Goal: Task Accomplishment & Management: Complete application form

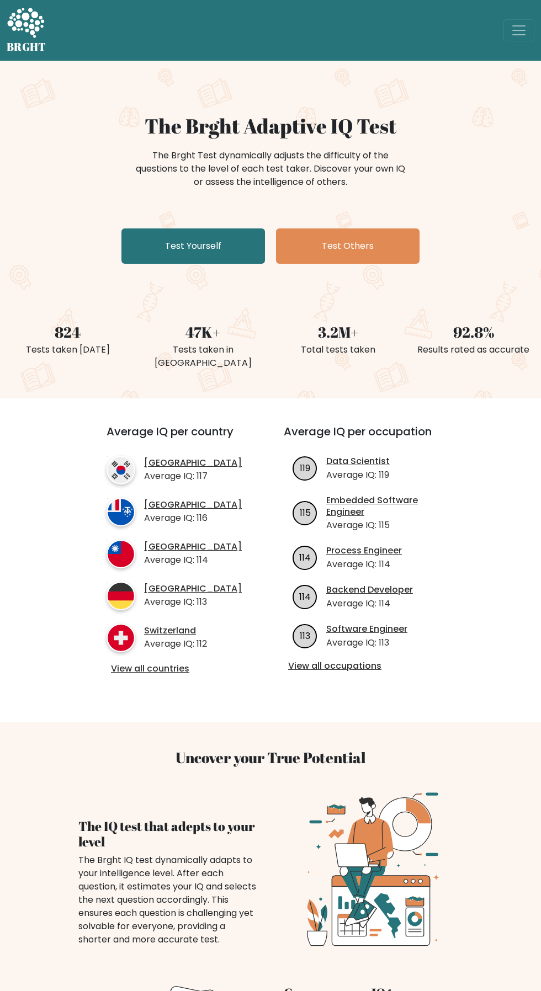
click at [170, 247] on link "Test Yourself" at bounding box center [192, 245] width 143 height 35
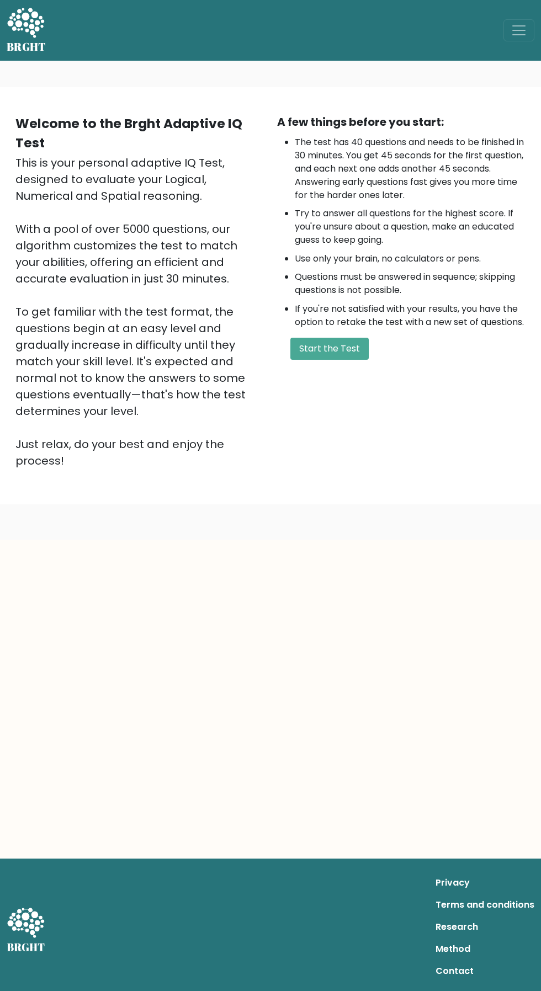
click at [328, 345] on button "Start the Test" at bounding box center [329, 349] width 78 height 22
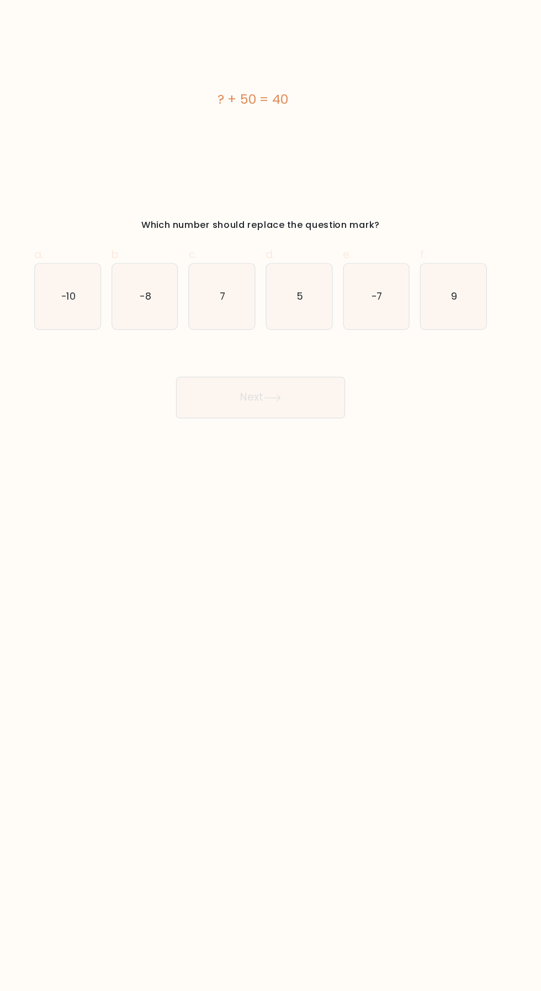
scroll to position [7, 0]
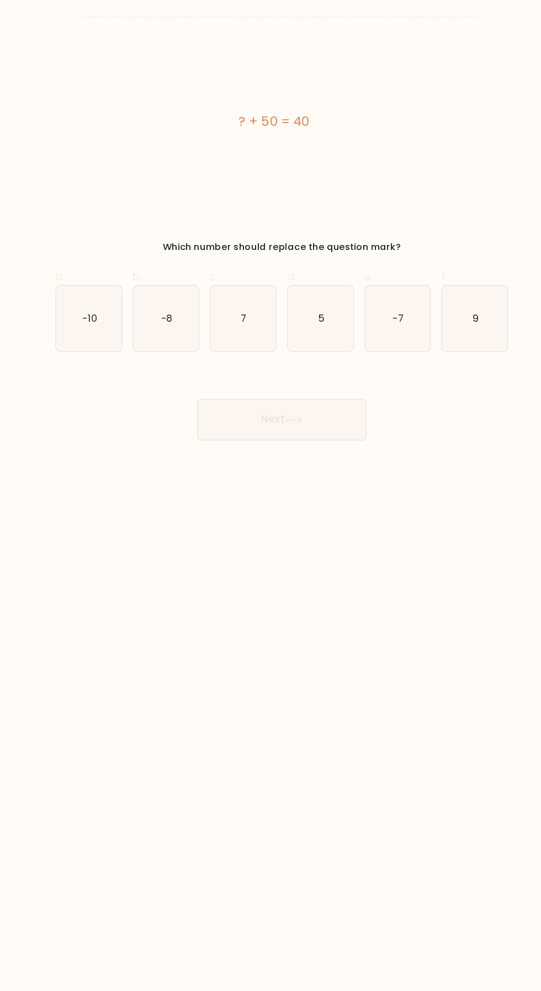
click at [108, 260] on icon "-10" at bounding box center [107, 277] width 56 height 56
click at [270, 495] on input "a. -10" at bounding box center [270, 498] width 1 height 7
radio input "true"
click at [243, 346] on button "Next" at bounding box center [270, 362] width 143 height 35
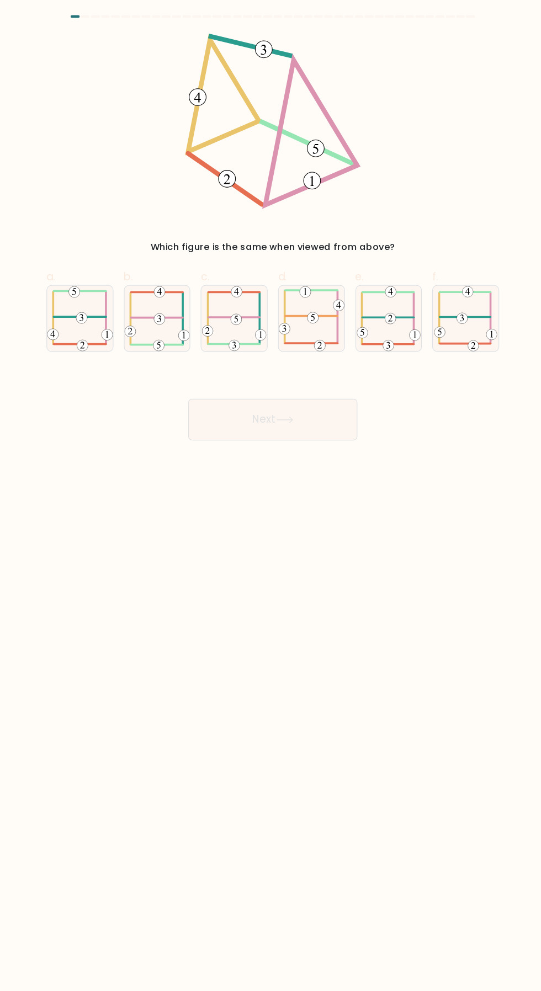
click at [84, 266] on 403 at bounding box center [84, 276] width 0 height 44
click at [270, 495] on input "a." at bounding box center [270, 498] width 1 height 7
radio input "true"
click at [254, 354] on button "Next" at bounding box center [270, 362] width 143 height 35
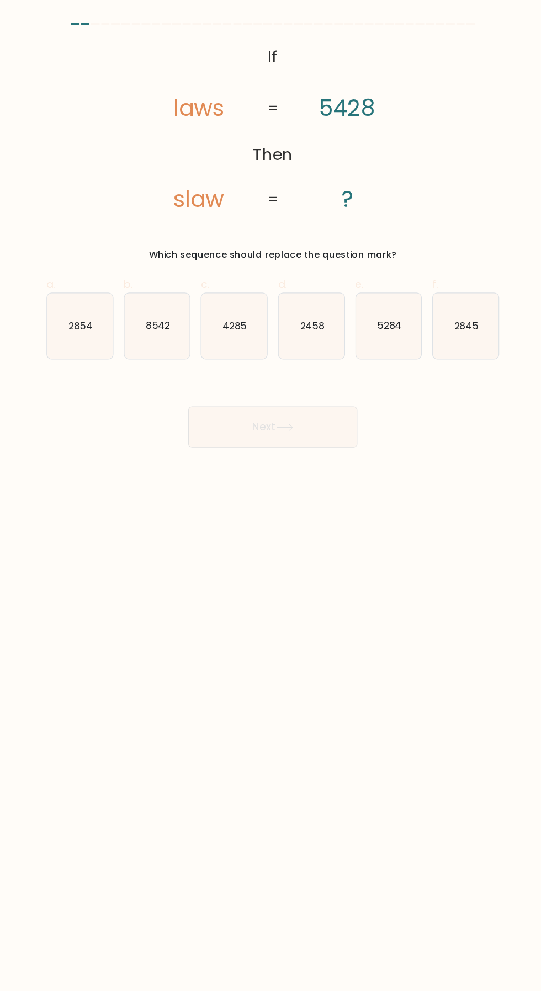
scroll to position [0, 0]
click at [168, 276] on text "8542" at bounding box center [172, 276] width 20 height 12
click at [270, 495] on input "b. 8542" at bounding box center [270, 498] width 1 height 7
radio input "true"
click at [228, 352] on button "Next" at bounding box center [270, 362] width 143 height 35
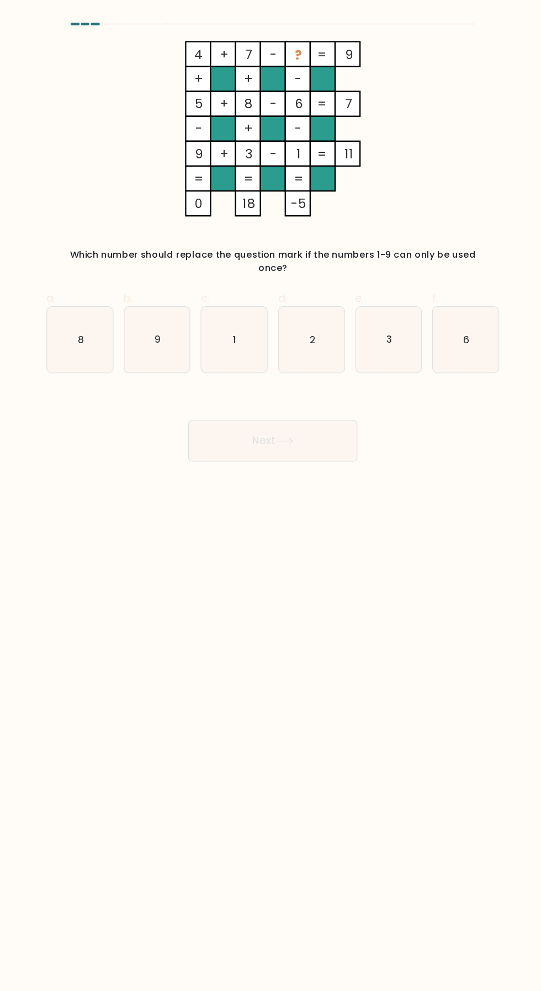
click at [299, 275] on icon "2" at bounding box center [303, 288] width 56 height 56
click at [271, 495] on input "d. 2" at bounding box center [270, 498] width 1 height 7
radio input "true"
click at [215, 364] on button "Next" at bounding box center [270, 373] width 143 height 35
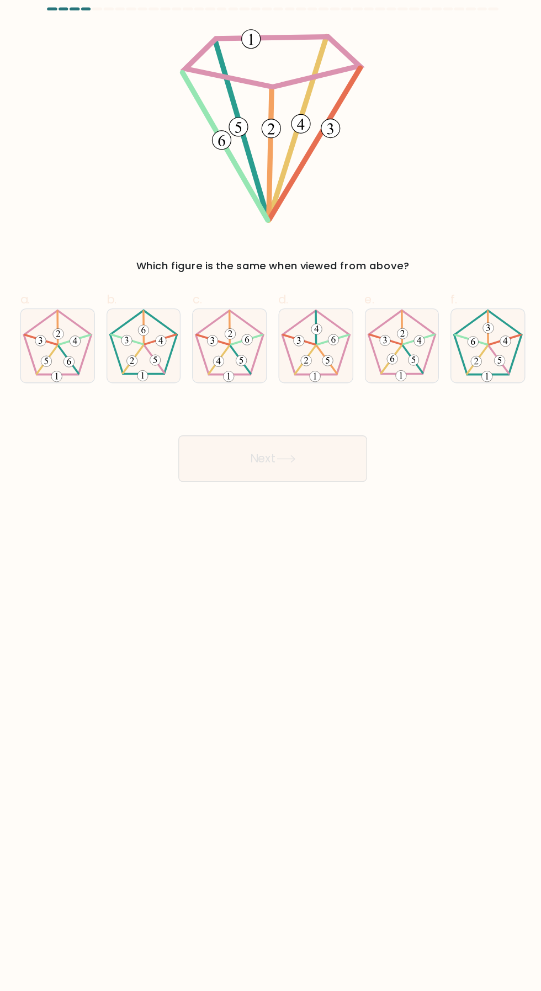
click at [223, 261] on icon at bounding box center [238, 277] width 56 height 56
click at [270, 495] on input "c." at bounding box center [270, 498] width 1 height 7
radio input "true"
click at [236, 371] on button "Next" at bounding box center [270, 362] width 143 height 35
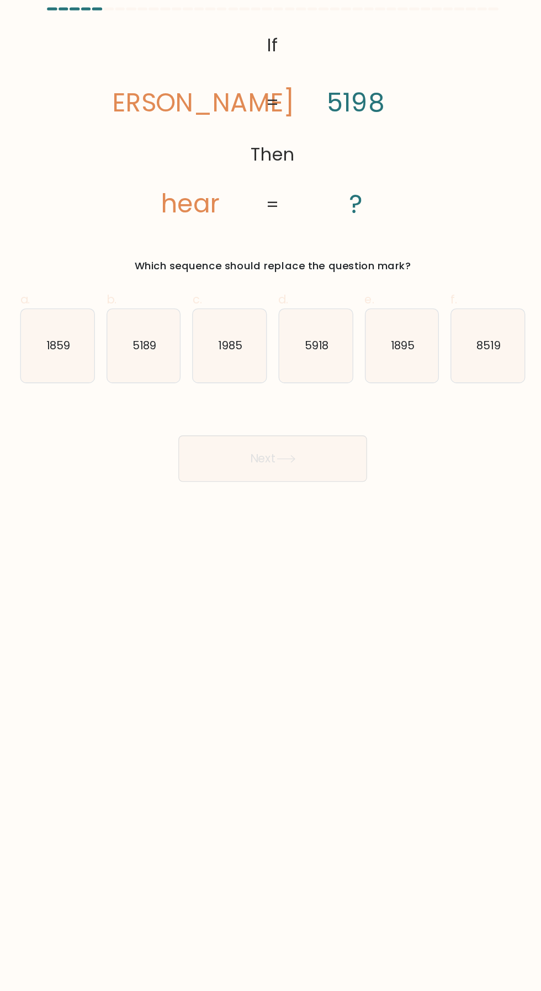
click at [241, 275] on text "1985" at bounding box center [238, 276] width 18 height 12
click at [270, 495] on input "c. 1985" at bounding box center [270, 498] width 1 height 7
radio input "true"
click at [223, 357] on button "Next" at bounding box center [270, 362] width 143 height 35
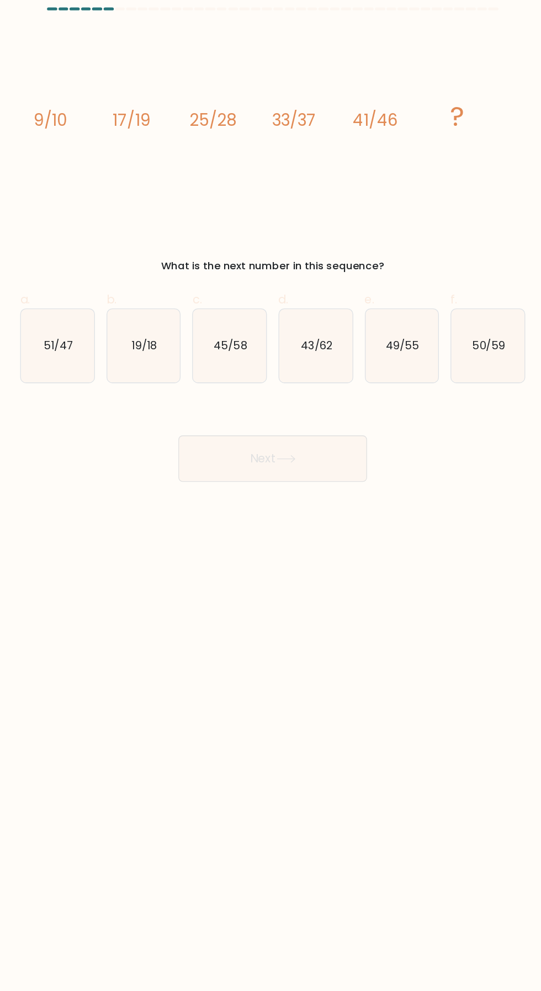
click at [357, 283] on icon "49/55" at bounding box center [369, 277] width 56 height 56
click at [271, 495] on input "e. 49/55" at bounding box center [270, 498] width 1 height 7
radio input "true"
click at [247, 368] on button "Next" at bounding box center [270, 362] width 143 height 35
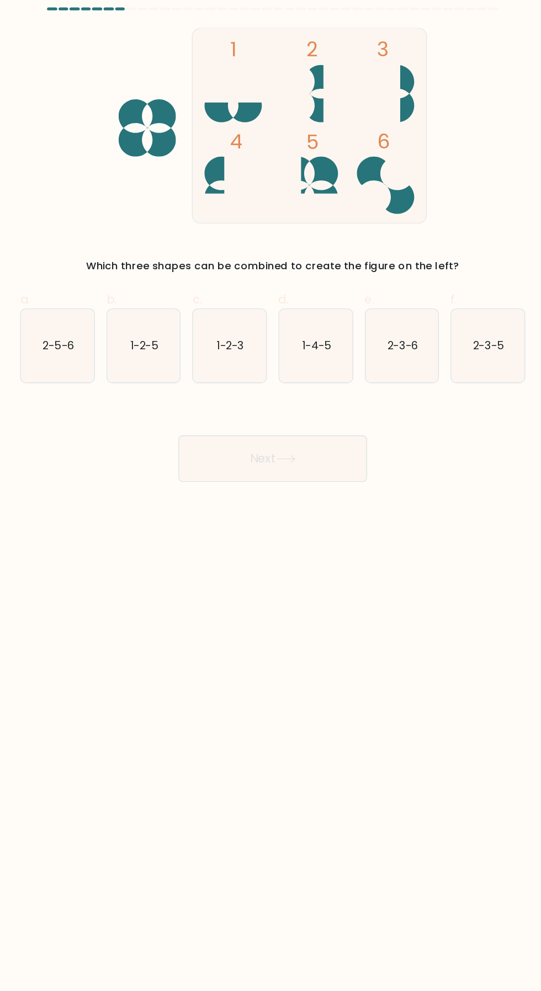
click at [386, 268] on icon "2-3-6" at bounding box center [369, 277] width 56 height 56
click at [271, 495] on input "e. 2-3-6" at bounding box center [270, 498] width 1 height 7
radio input "true"
click at [242, 365] on button "Next" at bounding box center [270, 362] width 143 height 35
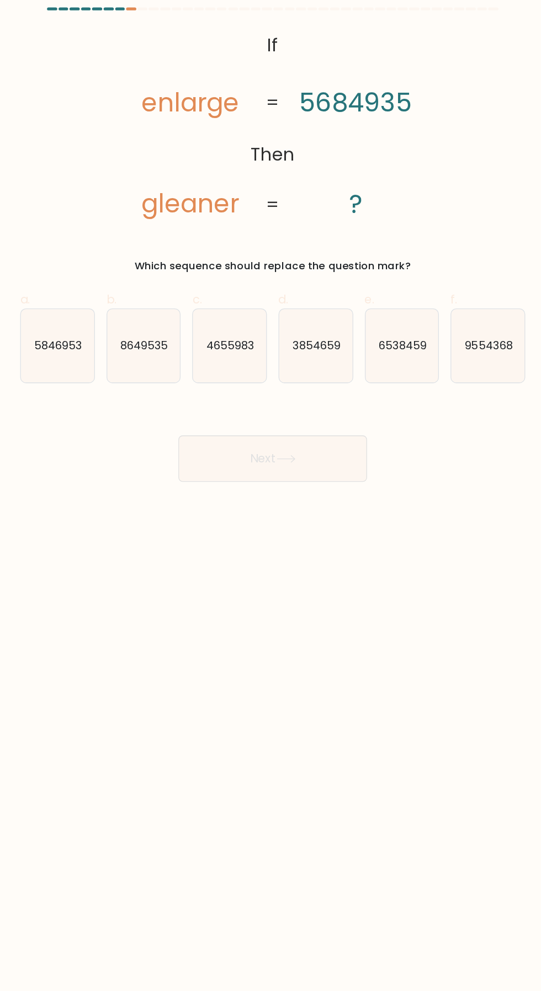
click at [300, 275] on text "3854659" at bounding box center [303, 276] width 36 height 12
click at [271, 495] on input "d. 3854659" at bounding box center [270, 498] width 1 height 7
radio input "true"
click at [248, 365] on button "Next" at bounding box center [270, 362] width 143 height 35
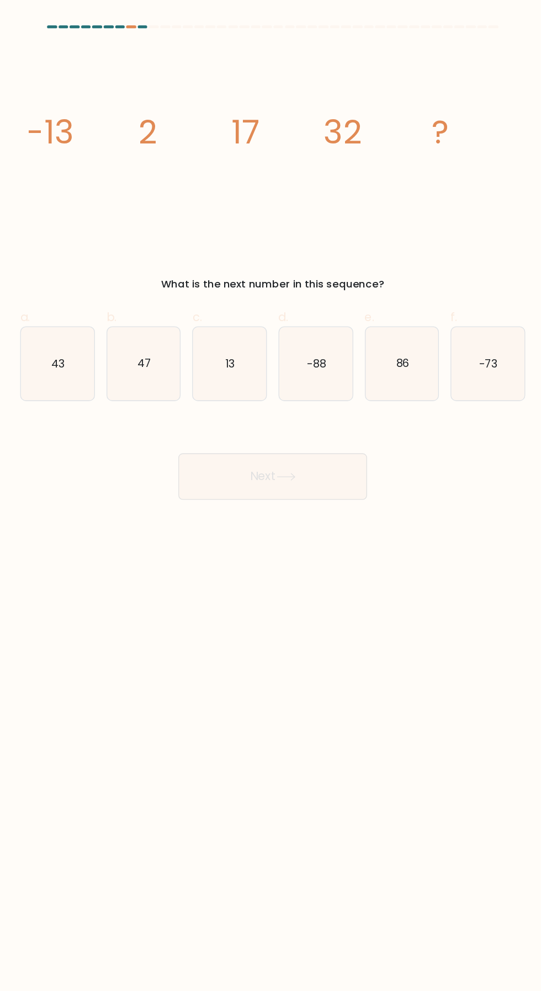
click at [105, 264] on icon "43" at bounding box center [107, 277] width 56 height 56
click at [270, 495] on input "a. 43" at bounding box center [270, 498] width 1 height 7
radio input "true"
click at [242, 362] on button "Next" at bounding box center [270, 362] width 143 height 35
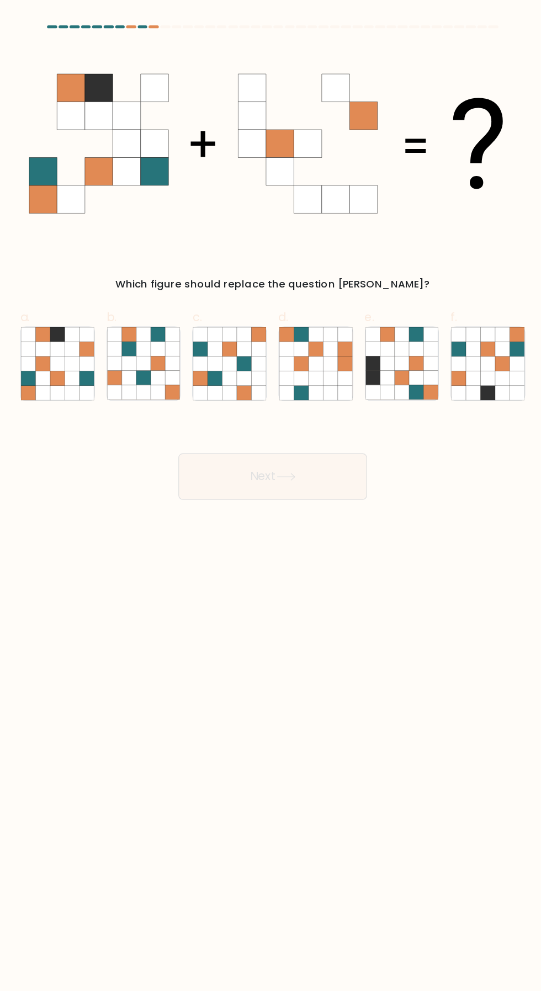
click at [108, 270] on icon at bounding box center [106, 265] width 11 height 11
click at [270, 495] on input "a." at bounding box center [270, 498] width 1 height 7
radio input "true"
click at [245, 364] on button "Next" at bounding box center [270, 362] width 143 height 35
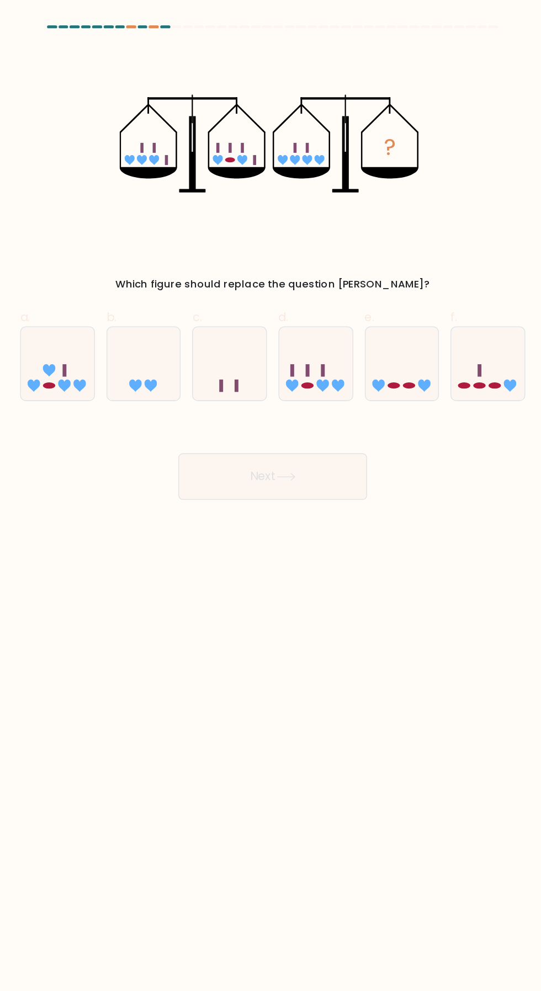
click at [297, 282] on rect at bounding box center [297, 281] width 3 height 9
click at [271, 495] on input "d." at bounding box center [270, 498] width 1 height 7
radio input "true"
click at [227, 362] on button "Next" at bounding box center [270, 362] width 143 height 35
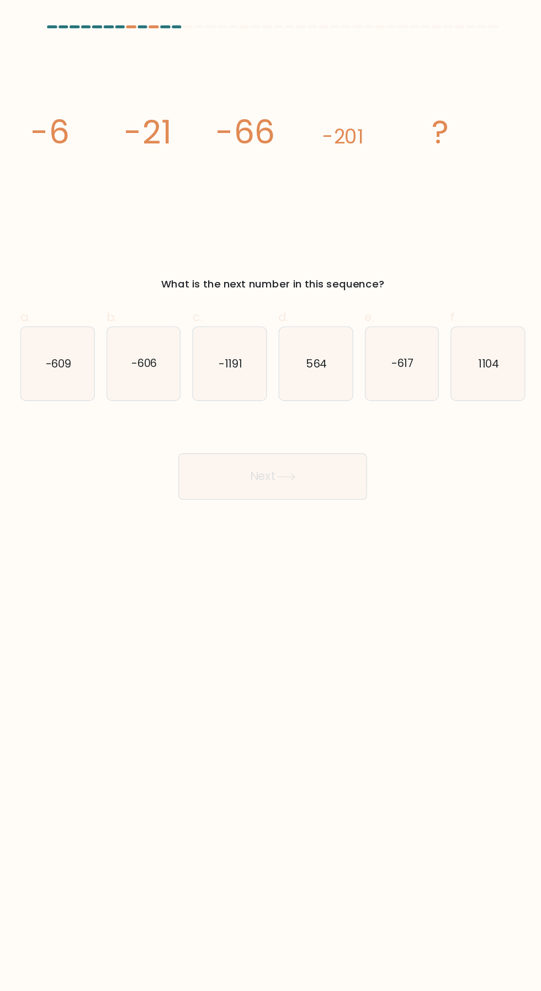
click at [166, 259] on icon "-606" at bounding box center [173, 277] width 56 height 56
click at [270, 495] on input "b. -606" at bounding box center [270, 498] width 1 height 7
radio input "true"
click at [238, 355] on button "Next" at bounding box center [270, 362] width 143 height 35
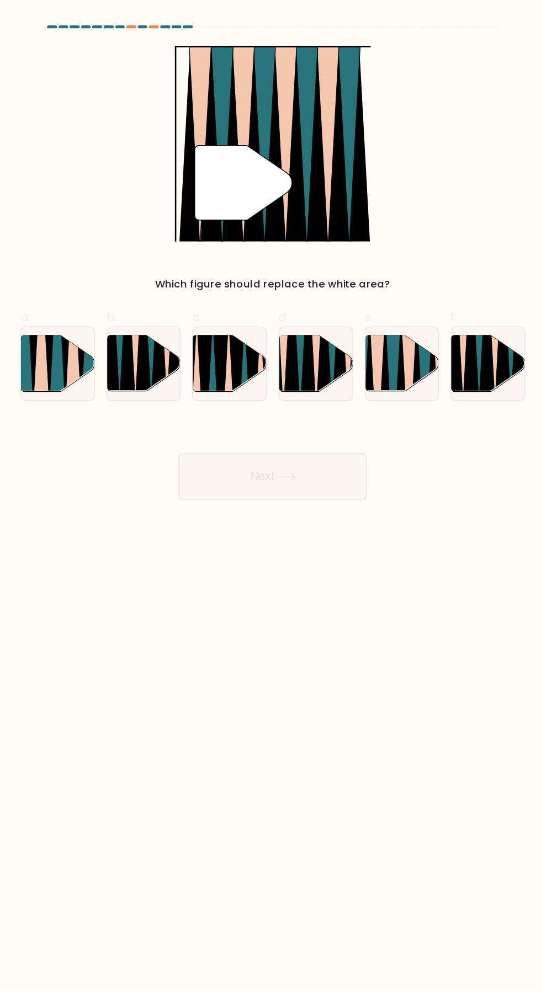
click at [365, 283] on icon at bounding box center [362, 300] width 12 height 111
click at [271, 495] on input "e." at bounding box center [270, 498] width 1 height 7
radio input "true"
click at [249, 367] on button "Next" at bounding box center [270, 362] width 143 height 35
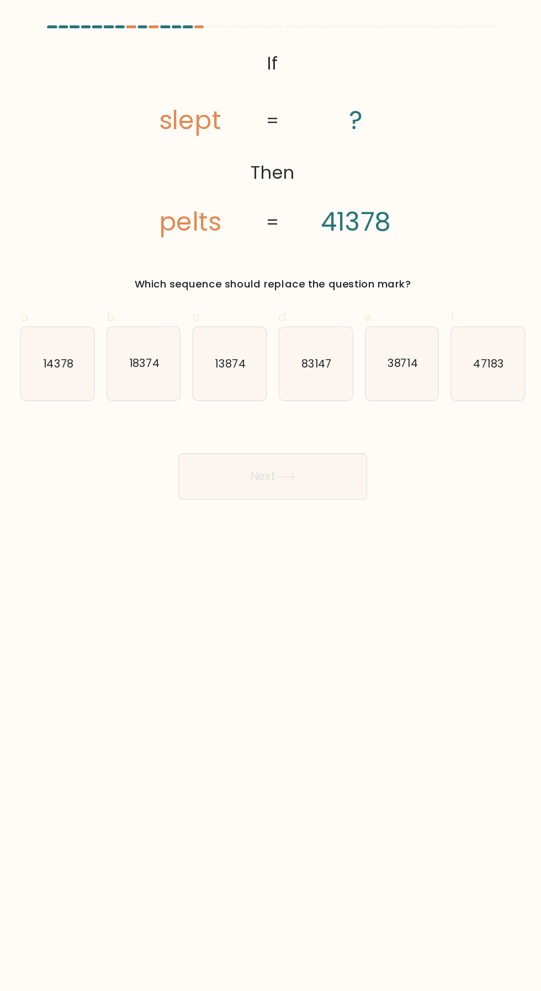
click at [298, 275] on text "83147" at bounding box center [303, 276] width 23 height 12
click at [271, 495] on input "d. 83147" at bounding box center [270, 498] width 1 height 7
radio input "true"
click at [233, 362] on button "Next" at bounding box center [270, 362] width 143 height 35
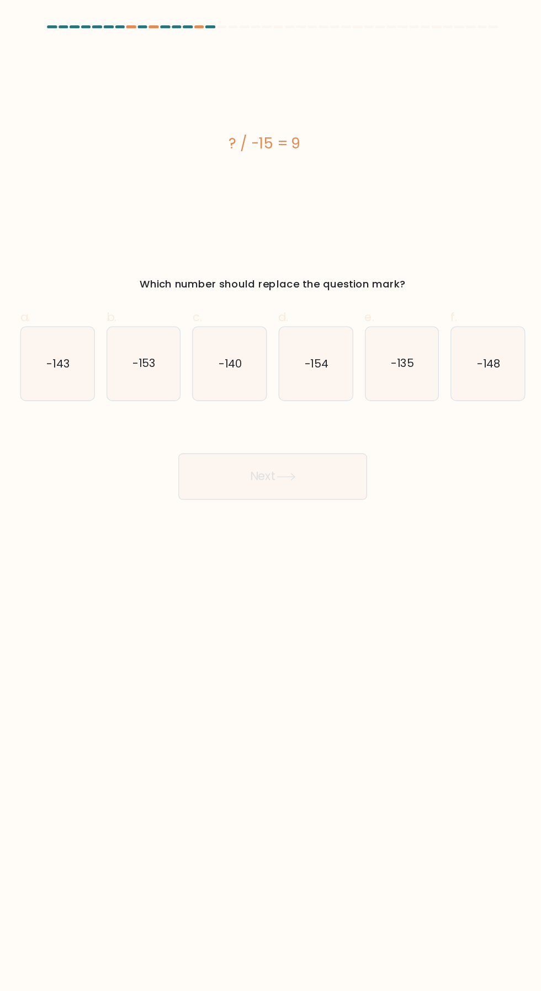
click at [365, 271] on text "-135" at bounding box center [369, 276] width 18 height 12
click at [271, 495] on input "e. -135" at bounding box center [270, 498] width 1 height 7
radio input "true"
click at [216, 366] on button "Next" at bounding box center [270, 362] width 143 height 35
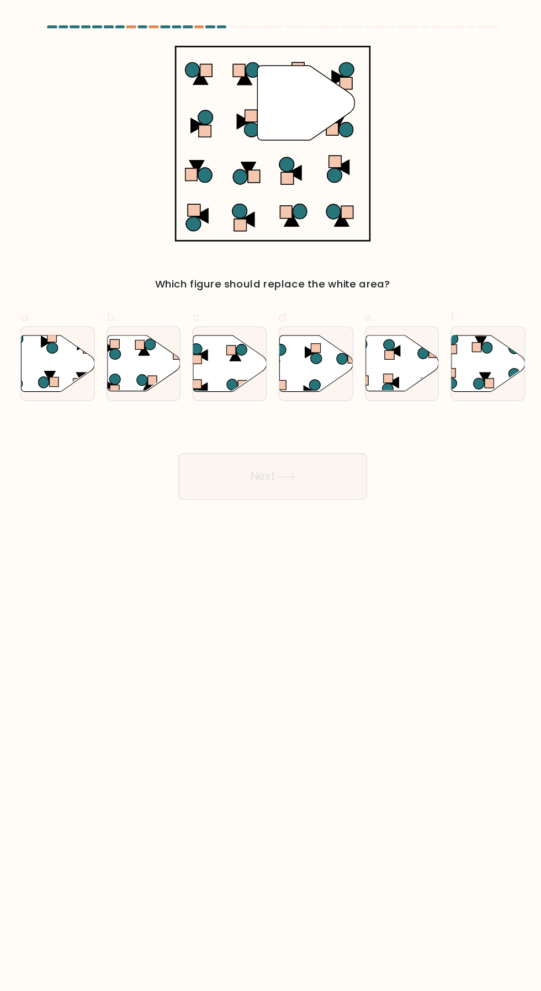
click at [102, 268] on icon at bounding box center [103, 264] width 8 height 8
click at [270, 495] on input "a." at bounding box center [270, 498] width 1 height 7
radio input "true"
click at [248, 367] on button "Next" at bounding box center [270, 362] width 143 height 35
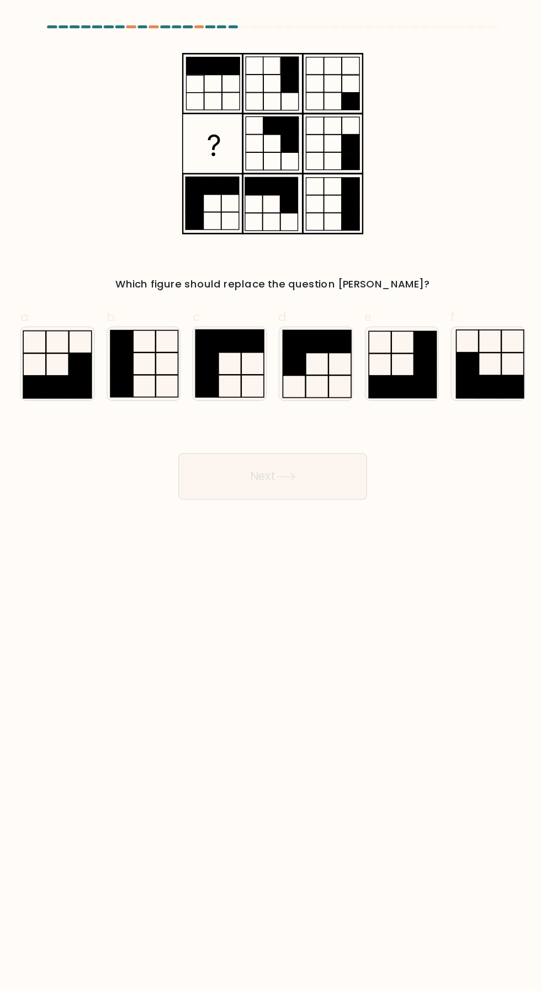
click at [288, 274] on rect at bounding box center [286, 276] width 17 height 17
click at [271, 495] on input "d." at bounding box center [270, 498] width 1 height 7
radio input "true"
click at [255, 367] on button "Next" at bounding box center [270, 362] width 143 height 35
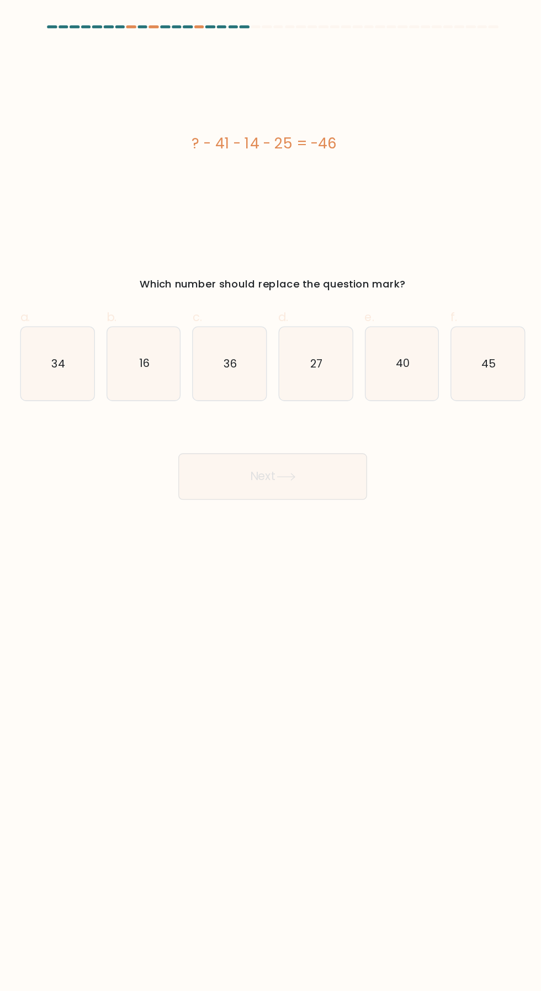
click at [230, 256] on icon "36" at bounding box center [238, 277] width 56 height 56
click at [270, 495] on input "c. 36" at bounding box center [270, 498] width 1 height 7
radio input "true"
click at [225, 356] on button "Next" at bounding box center [270, 362] width 143 height 35
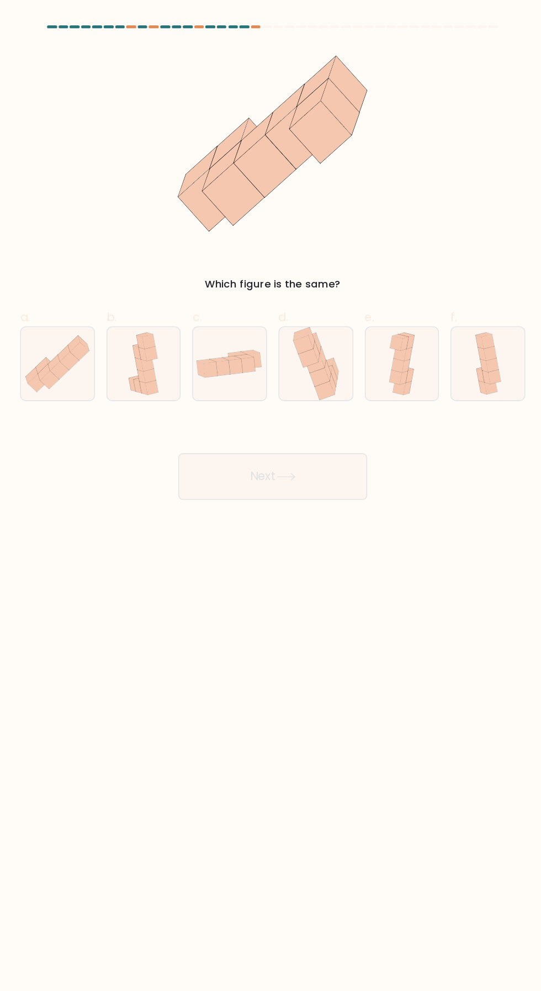
click at [106, 279] on icon at bounding box center [108, 282] width 14 height 14
click at [270, 495] on input "a." at bounding box center [270, 498] width 1 height 7
radio input "true"
click at [232, 351] on button "Next" at bounding box center [270, 362] width 143 height 35
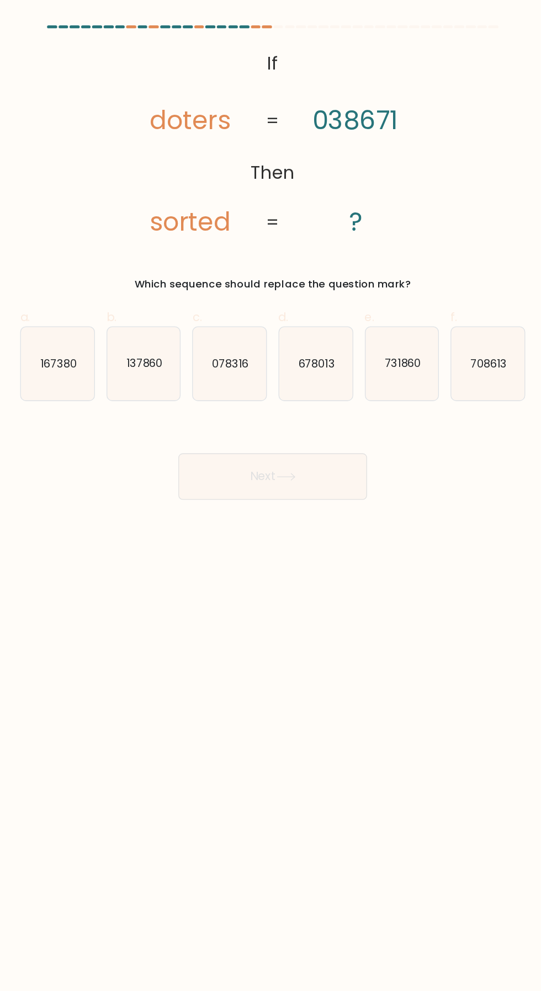
click at [164, 286] on icon "137860" at bounding box center [173, 277] width 56 height 56
click at [270, 495] on input "b. 137860" at bounding box center [270, 498] width 1 height 7
radio input "true"
click at [231, 357] on button "Next" at bounding box center [270, 362] width 143 height 35
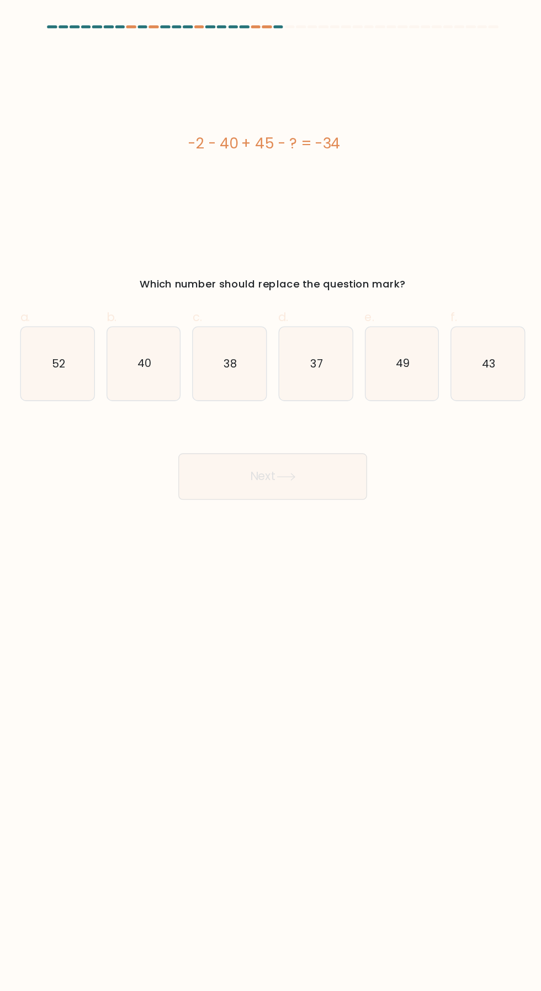
click at [277, 277] on icon "37" at bounding box center [303, 277] width 56 height 56
click at [271, 495] on input "d. 37" at bounding box center [270, 498] width 1 height 7
radio input "true"
click at [228, 356] on button "Next" at bounding box center [270, 362] width 143 height 35
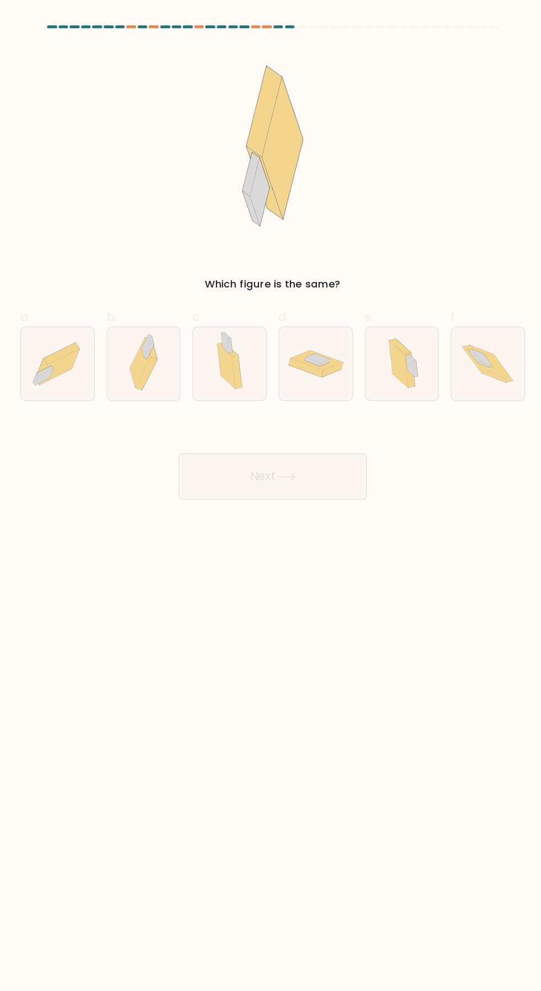
click at [261, 284] on div at bounding box center [237, 276] width 57 height 57
click at [270, 495] on input "c." at bounding box center [270, 498] width 1 height 7
radio input "true"
click at [227, 346] on button "Next" at bounding box center [270, 362] width 143 height 35
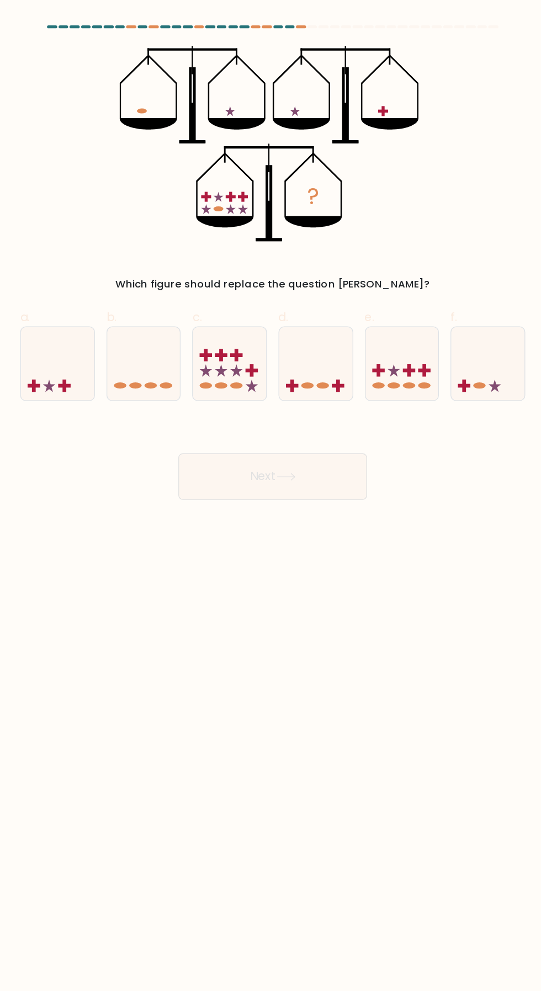
click at [371, 287] on icon at bounding box center [369, 277] width 56 height 46
click at [271, 495] on input "e." at bounding box center [270, 498] width 1 height 7
radio input "true"
click at [236, 361] on button "Next" at bounding box center [270, 362] width 143 height 35
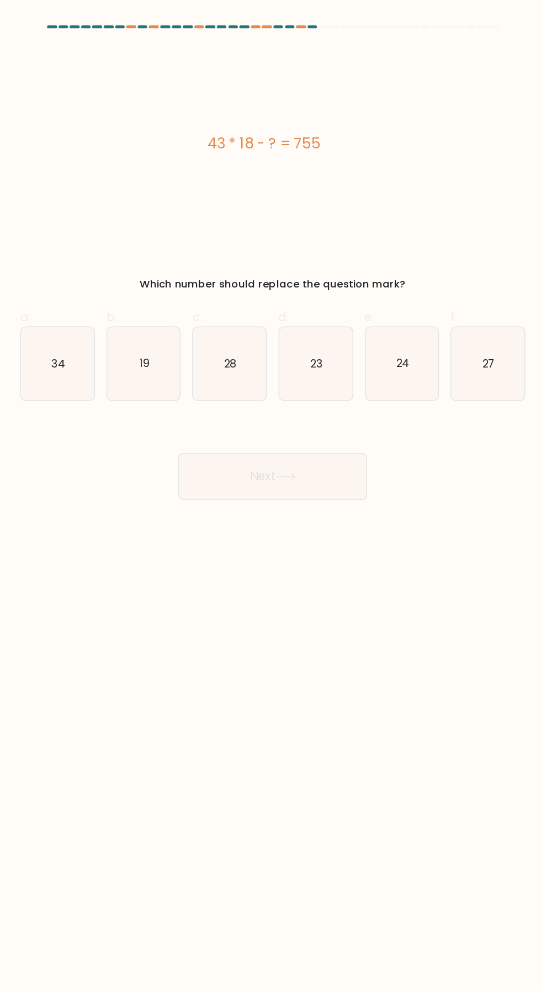
click at [351, 275] on icon "24" at bounding box center [369, 277] width 56 height 56
click at [271, 495] on input "e. 24" at bounding box center [270, 498] width 1 height 7
radio input "true"
click at [270, 361] on button "Next" at bounding box center [270, 362] width 143 height 35
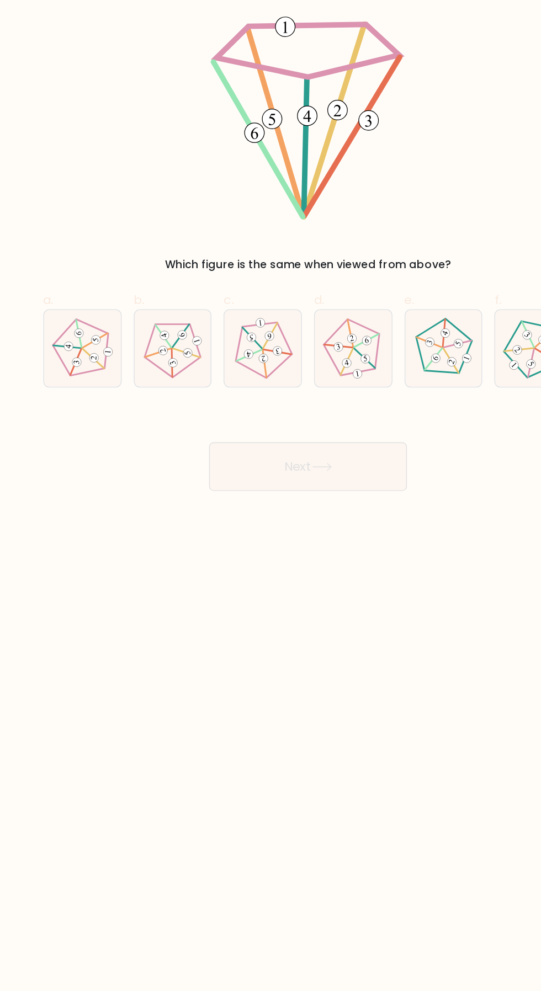
click at [101, 274] on icon at bounding box center [106, 276] width 45 height 45
click at [270, 495] on input "a." at bounding box center [270, 498] width 1 height 7
radio input "true"
click at [224, 369] on button "Next" at bounding box center [270, 362] width 143 height 35
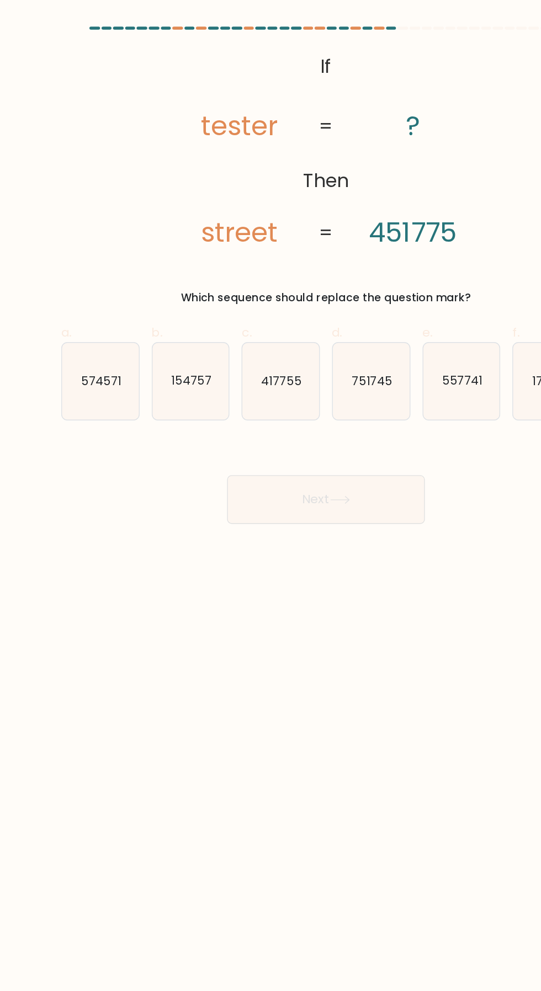
click at [104, 285] on icon "574571" at bounding box center [107, 277] width 56 height 56
click at [270, 495] on input "a. 574571" at bounding box center [270, 498] width 1 height 7
radio input "true"
click at [232, 362] on button "Next" at bounding box center [270, 362] width 143 height 35
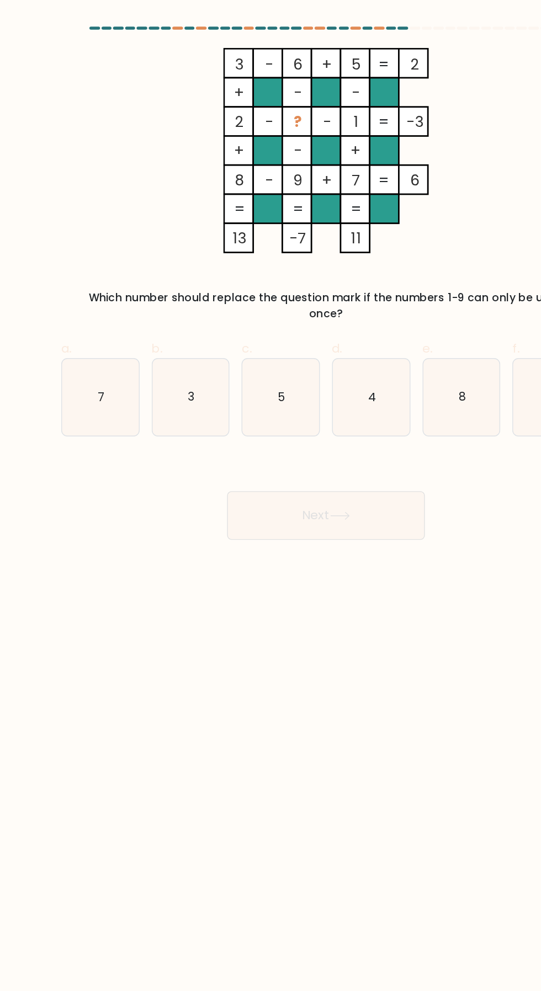
click at [234, 288] on icon "5" at bounding box center [238, 288] width 56 height 56
click at [270, 495] on input "c. 5" at bounding box center [270, 498] width 1 height 7
radio input "true"
click at [217, 366] on button "Next" at bounding box center [270, 373] width 143 height 35
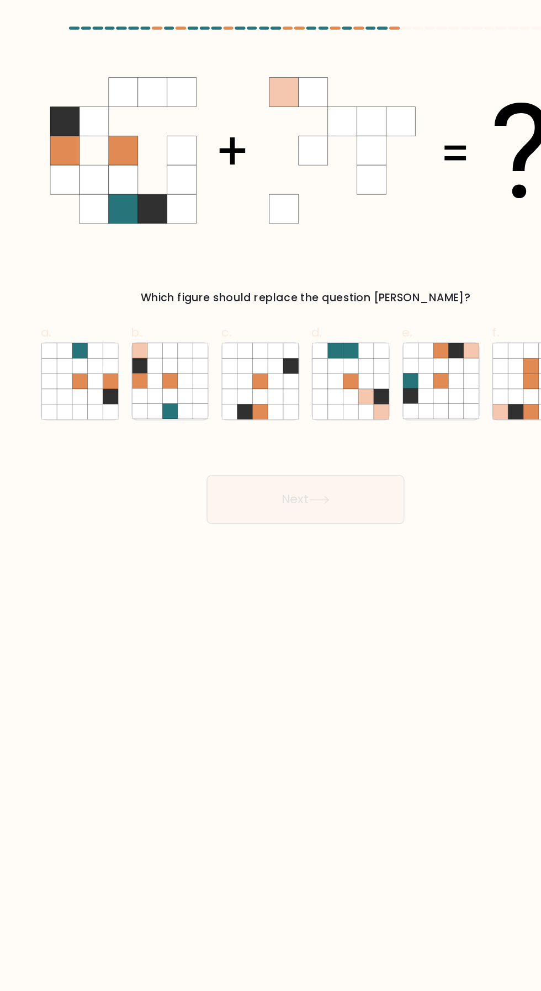
click at [157, 279] on icon at bounding box center [161, 276] width 11 height 11
click at [270, 495] on input "b." at bounding box center [270, 498] width 1 height 7
radio input "true"
click at [223, 358] on button "Next" at bounding box center [270, 362] width 143 height 35
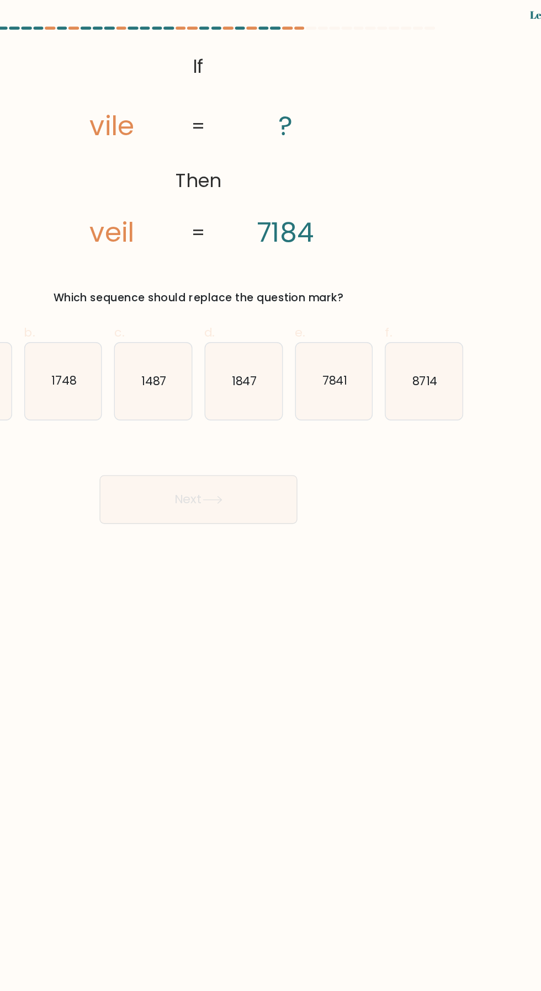
click at [361, 291] on icon "7841" at bounding box center [369, 277] width 56 height 56
click at [271, 495] on input "e. 7841" at bounding box center [270, 498] width 1 height 7
radio input "true"
click at [253, 371] on button "Next" at bounding box center [270, 362] width 143 height 35
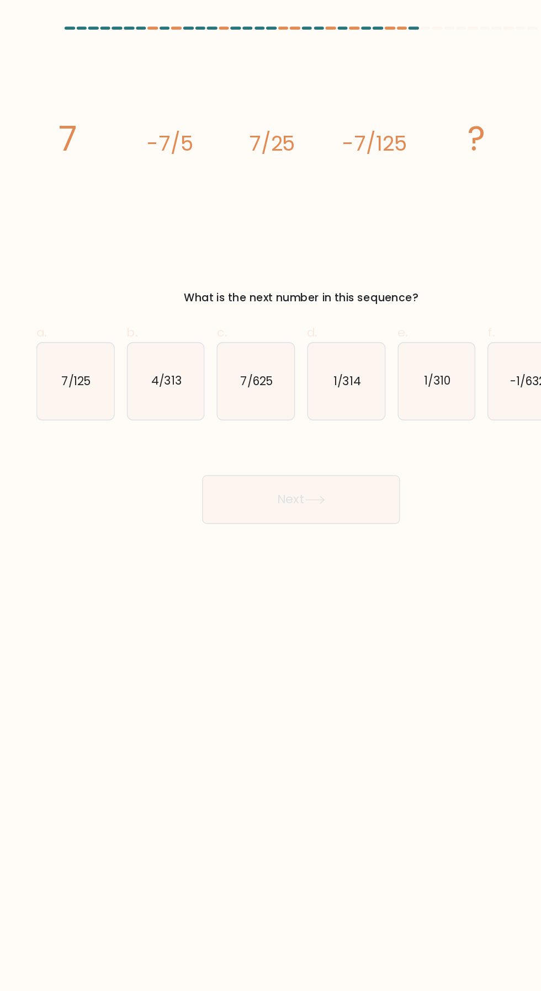
click at [236, 281] on text "7/625" at bounding box center [238, 276] width 24 height 12
click at [270, 495] on input "c. 7/625" at bounding box center [270, 498] width 1 height 7
radio input "true"
click at [229, 363] on button "Next" at bounding box center [270, 362] width 143 height 35
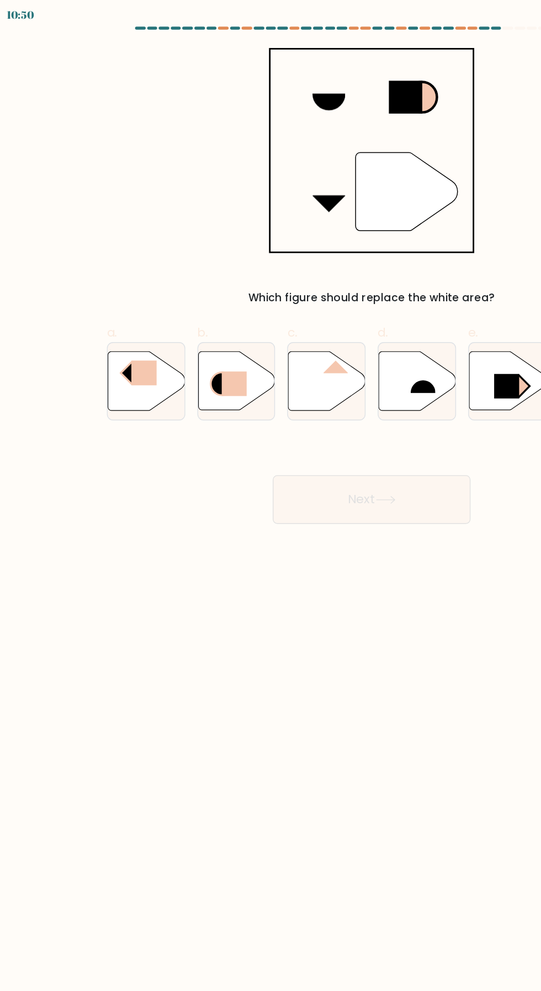
click at [170, 293] on icon at bounding box center [173, 276] width 56 height 42
click at [270, 495] on input "b." at bounding box center [270, 498] width 1 height 7
radio input "true"
click at [288, 364] on icon at bounding box center [280, 363] width 15 height 6
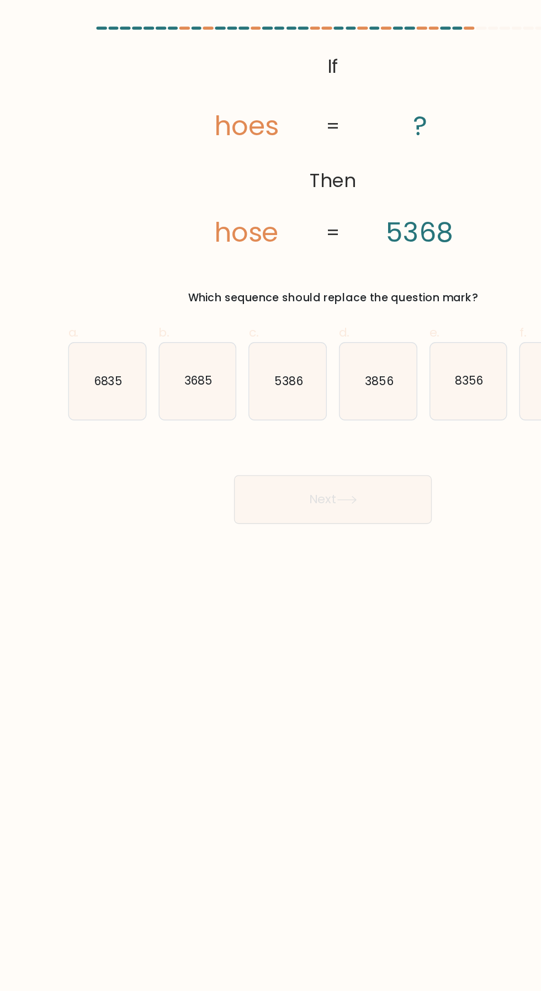
click at [242, 279] on text "5386" at bounding box center [238, 276] width 20 height 12
click at [270, 495] on input "c. 5386" at bounding box center [270, 498] width 1 height 7
radio input "true"
click at [302, 363] on button "Next" at bounding box center [270, 362] width 143 height 35
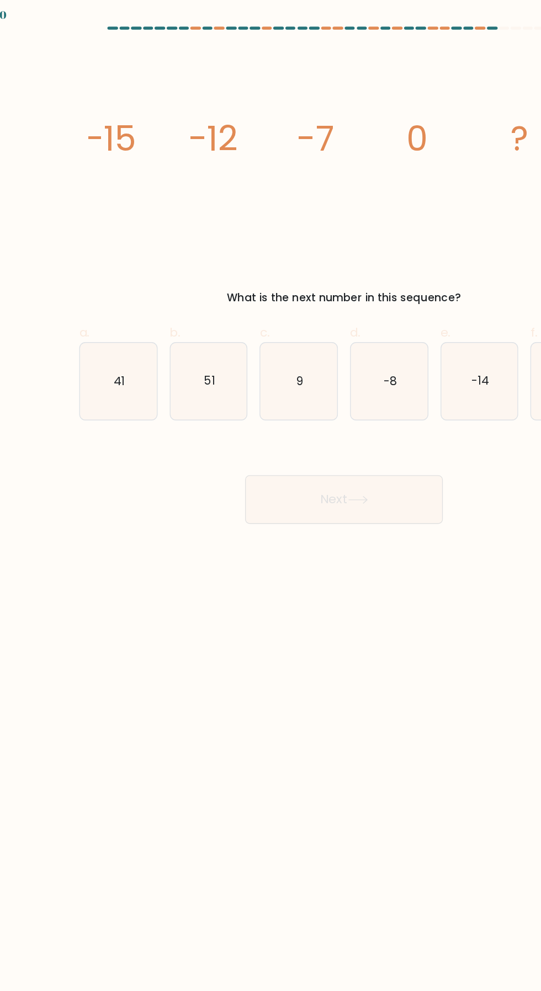
click at [242, 289] on icon "9" at bounding box center [238, 277] width 56 height 56
click at [270, 495] on input "c. 9" at bounding box center [270, 498] width 1 height 7
radio input "true"
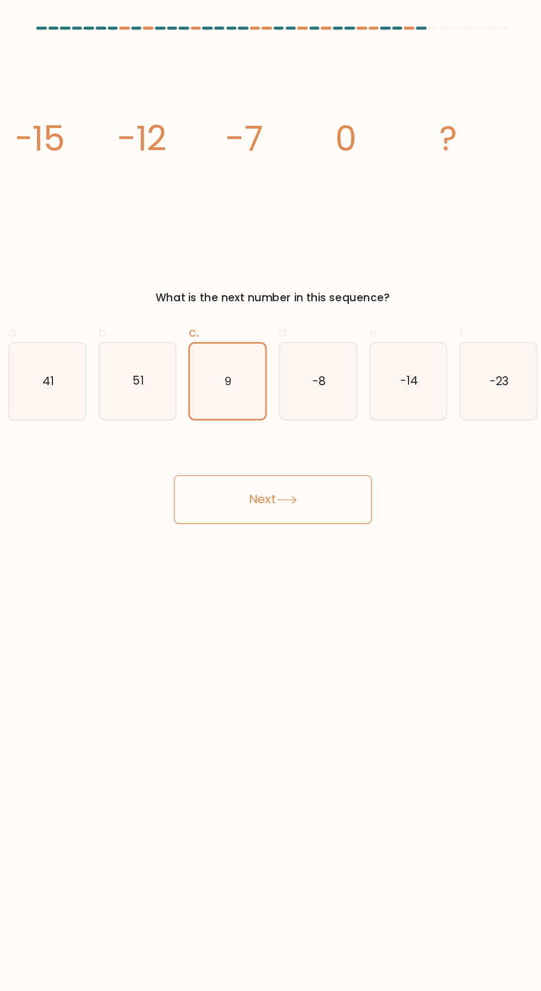
click at [314, 368] on button "Next" at bounding box center [270, 362] width 143 height 35
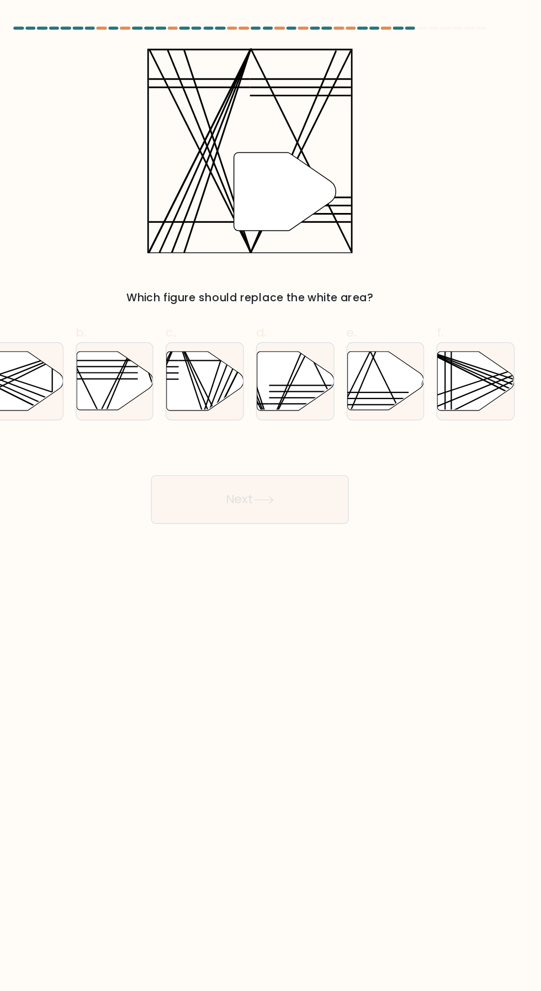
click at [298, 281] on icon at bounding box center [303, 276] width 56 height 42
click at [271, 495] on input "d." at bounding box center [270, 498] width 1 height 7
radio input "true"
click at [301, 365] on button "Next" at bounding box center [270, 362] width 143 height 35
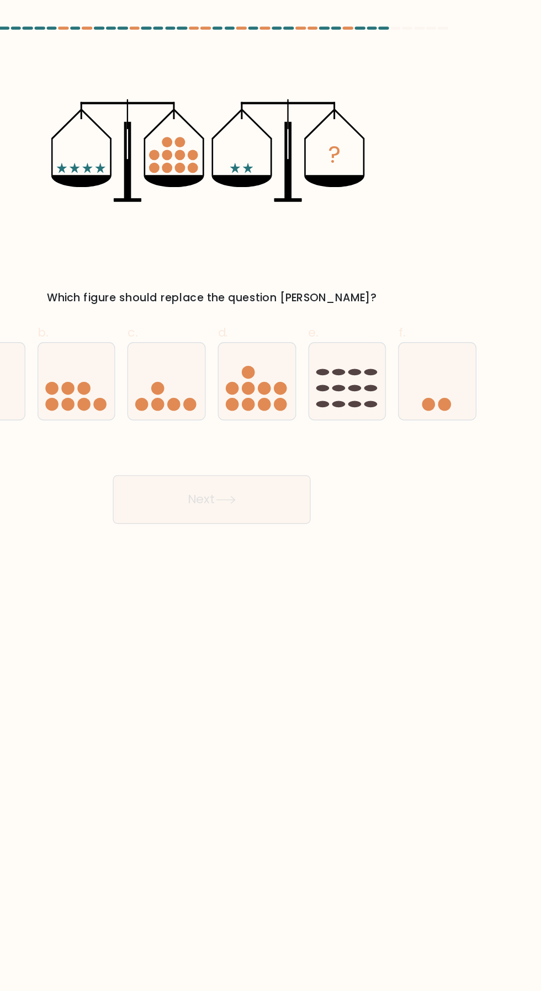
click at [247, 287] on icon at bounding box center [238, 277] width 56 height 46
click at [270, 495] on input "c." at bounding box center [270, 498] width 1 height 7
radio input "true"
click at [310, 376] on button "Next" at bounding box center [270, 362] width 143 height 35
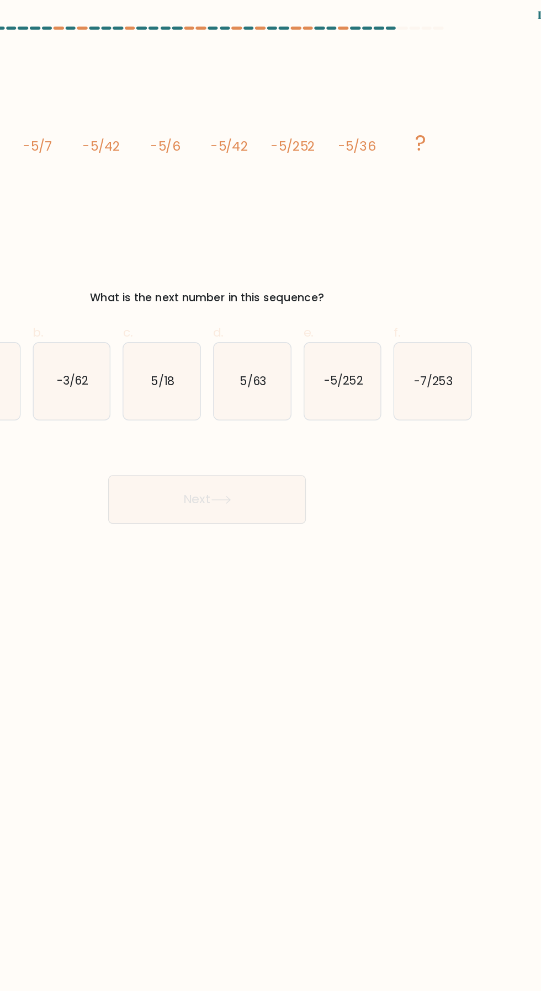
click at [370, 299] on icon "-5/252" at bounding box center [369, 277] width 56 height 56
click at [271, 495] on input "e. -5/252" at bounding box center [270, 498] width 1 height 7
radio input "true"
click at [295, 368] on button "Next" at bounding box center [270, 362] width 143 height 35
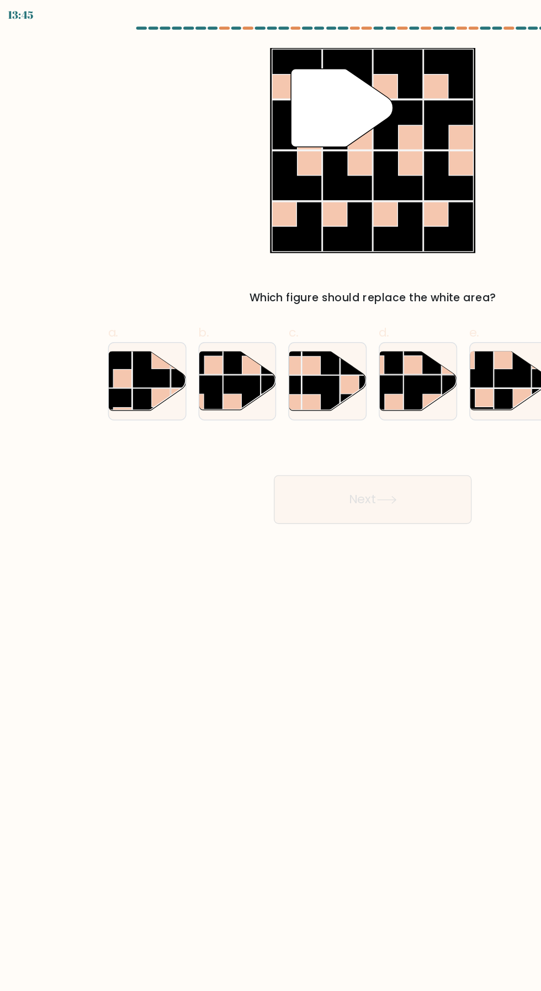
click at [188, 285] on rect at bounding box center [175, 285] width 27 height 27
click at [270, 495] on input "b." at bounding box center [270, 498] width 1 height 7
radio input "true"
click at [298, 368] on button "Next" at bounding box center [270, 362] width 143 height 35
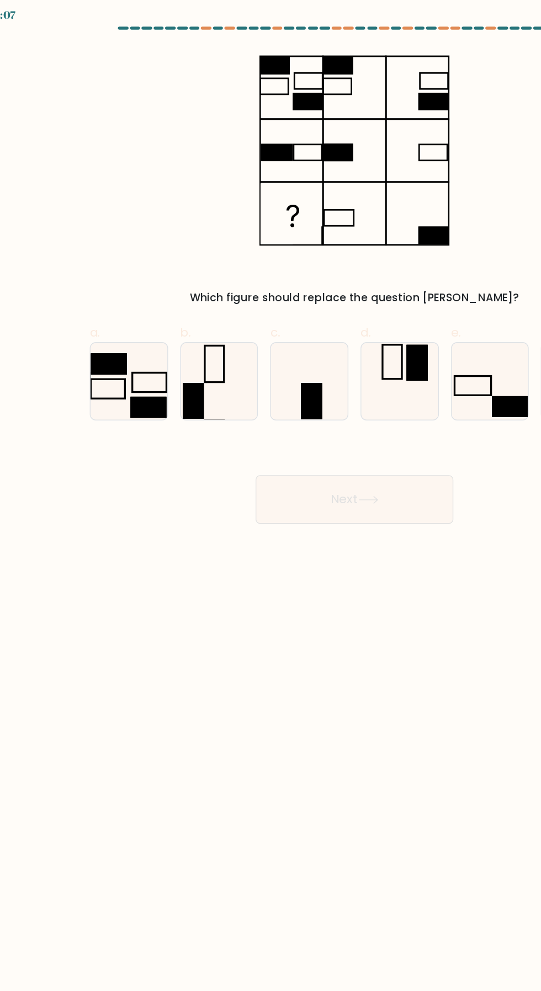
click at [109, 277] on rect at bounding box center [121, 277] width 25 height 14
click at [270, 495] on input "a." at bounding box center [270, 498] width 1 height 7
radio input "true"
click at [289, 371] on button "Next" at bounding box center [270, 362] width 143 height 35
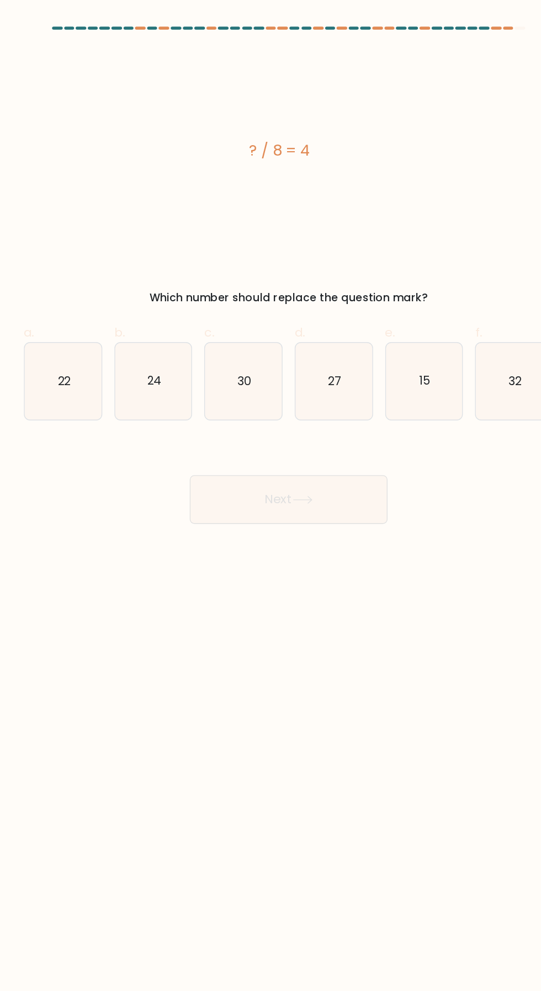
click at [179, 270] on icon "24" at bounding box center [173, 277] width 56 height 56
click at [270, 495] on input "b. 24" at bounding box center [270, 498] width 1 height 7
radio input "true"
click at [303, 370] on button "Next" at bounding box center [270, 362] width 143 height 35
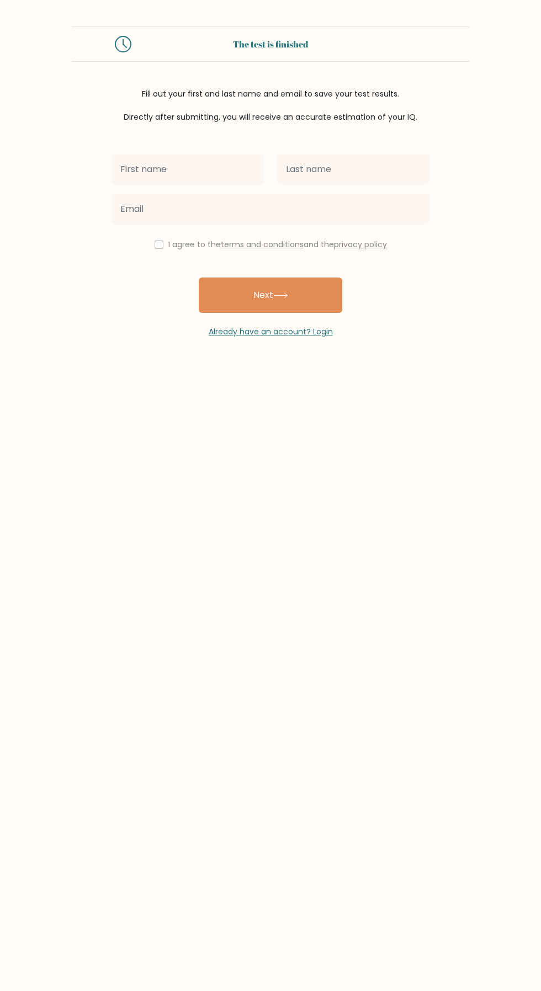
click at [174, 169] on input "text" at bounding box center [187, 169] width 152 height 31
type input "Fatima ezzahra"
click at [310, 174] on input "text" at bounding box center [353, 169] width 152 height 31
type input "Fati"
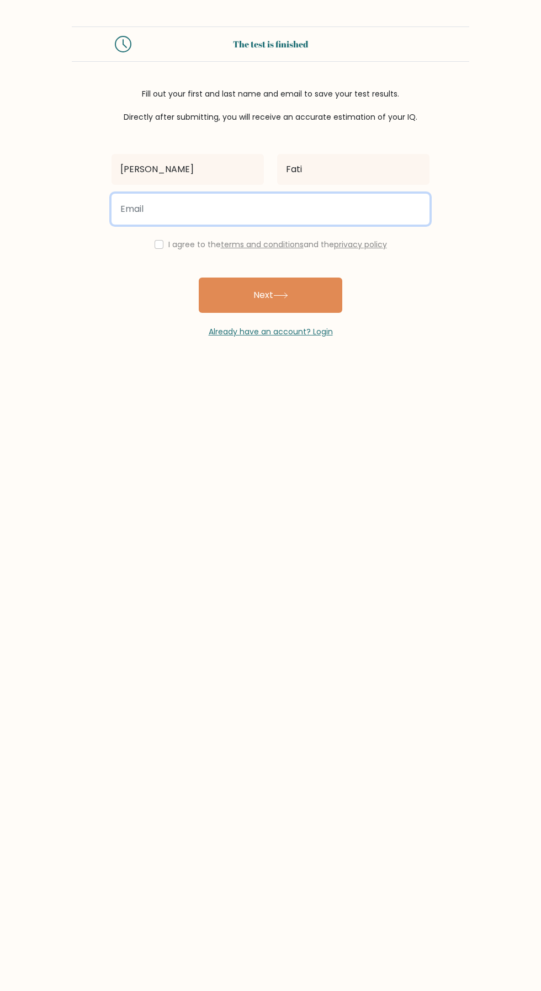
click at [183, 211] on input "email" at bounding box center [270, 209] width 318 height 31
type input "sommetoui99@gmail.com"
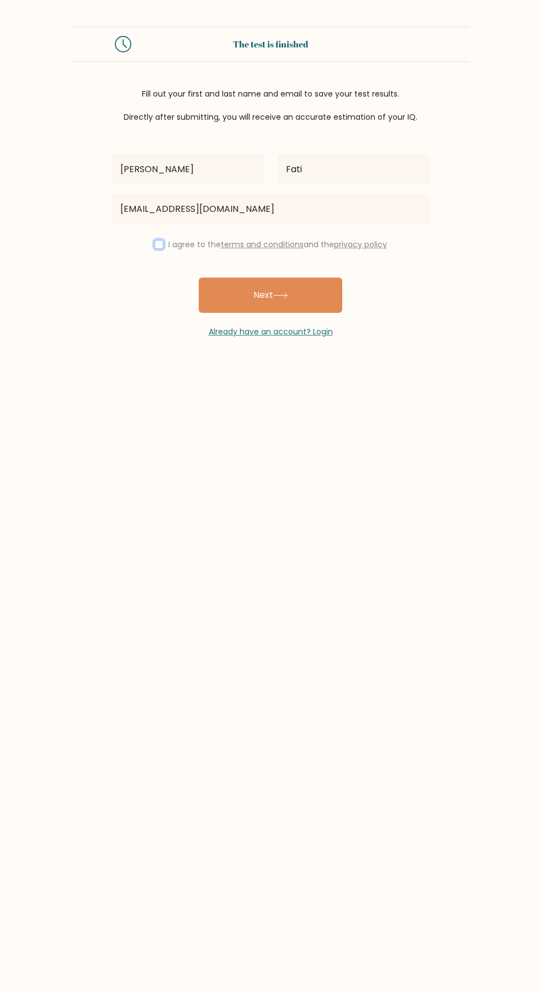
click at [156, 245] on input "checkbox" at bounding box center [158, 244] width 9 height 9
checkbox input "true"
click at [246, 297] on button "Next" at bounding box center [270, 294] width 143 height 35
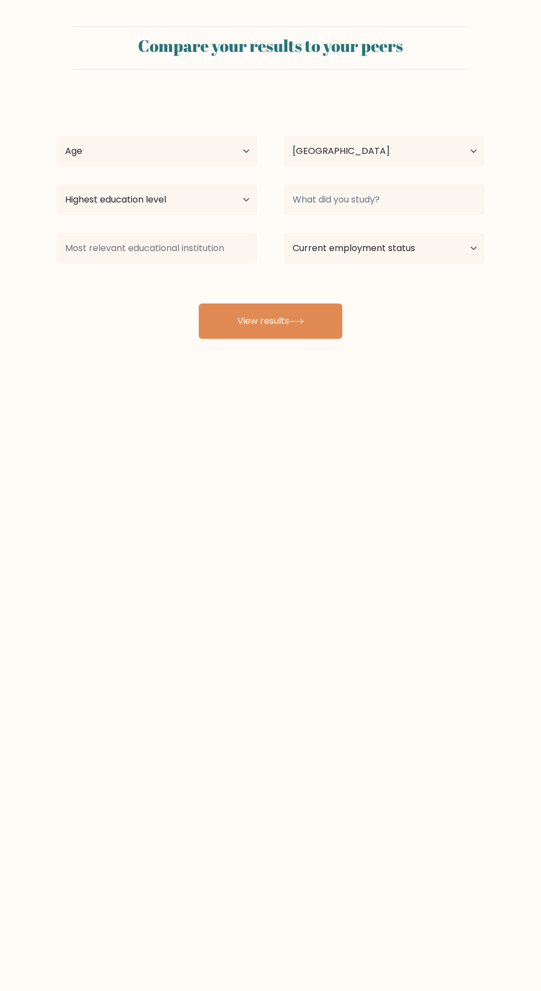
select select "MA"
click at [252, 317] on button "View results" at bounding box center [270, 320] width 143 height 35
click at [114, 165] on select "Age Under 18 years old 18-24 years old 25-34 years old 35-44 years old 45-54 ye…" at bounding box center [156, 151] width 201 height 31
select select "18_24"
click at [421, 152] on select "Country Afghanistan Albania Algeria American Samoa Andorra Angola Anguilla Anta…" at bounding box center [384, 151] width 201 height 31
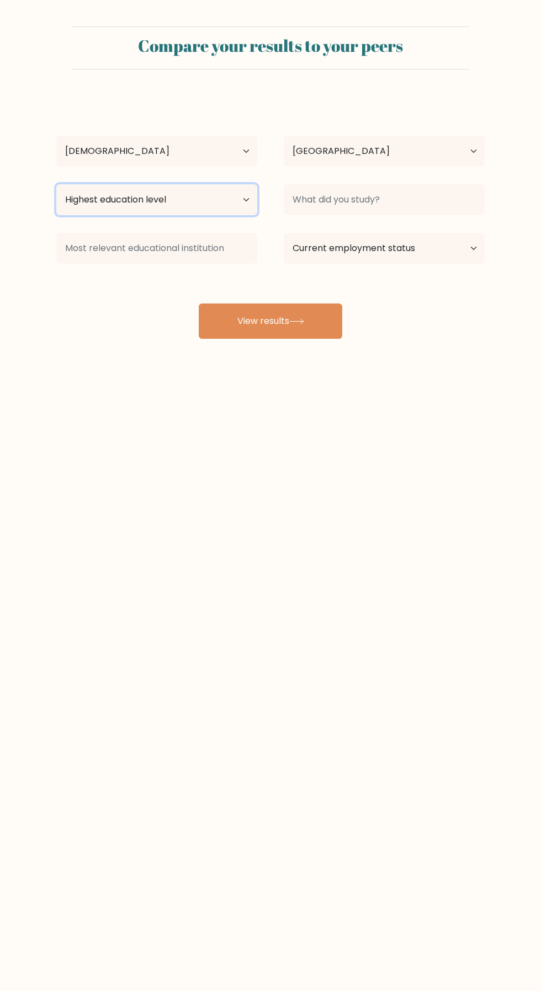
click at [85, 199] on select "Highest education level No schooling Primary Lower Secondary Upper Secondary Oc…" at bounding box center [156, 199] width 201 height 31
select select "masters_degree"
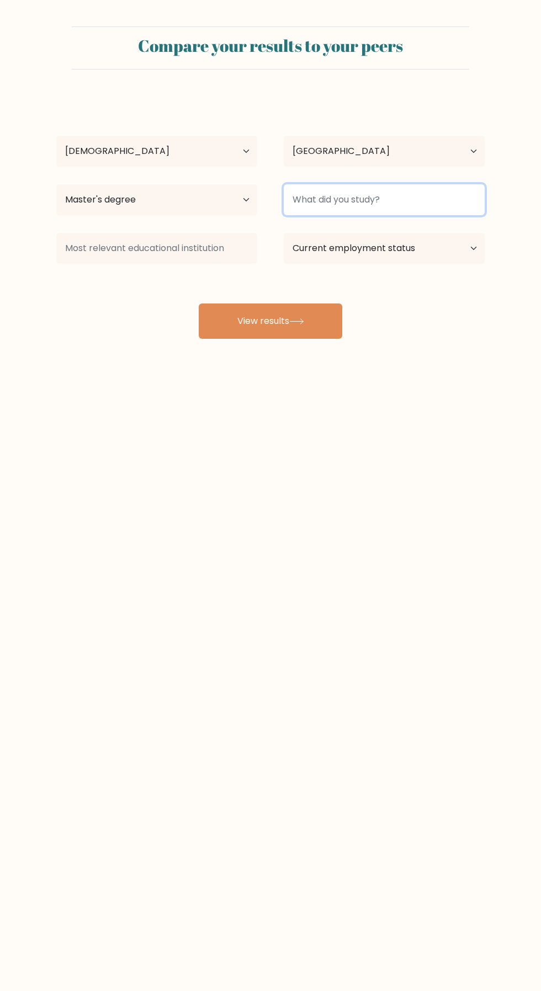
click at [414, 202] on input at bounding box center [384, 199] width 201 height 31
type input "I"
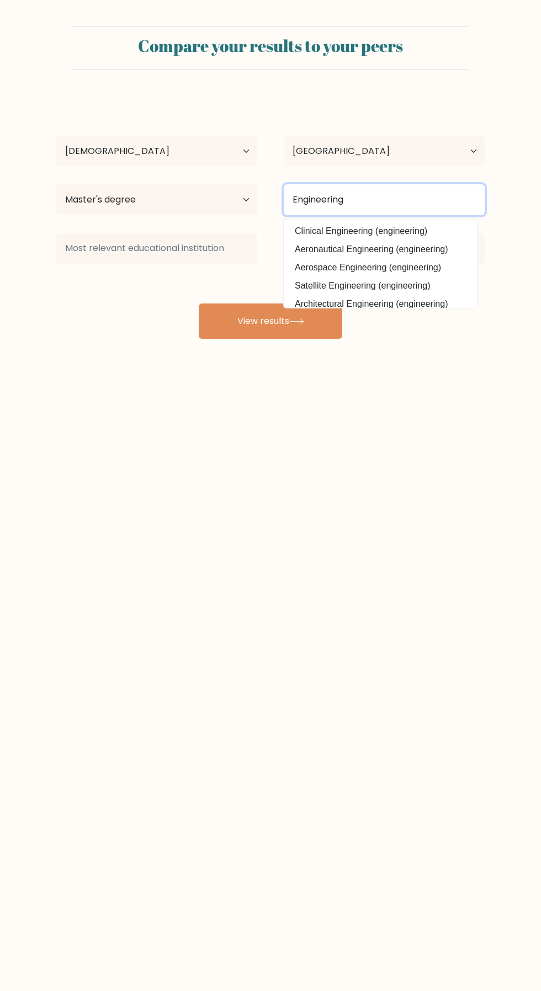
type input "Engineering"
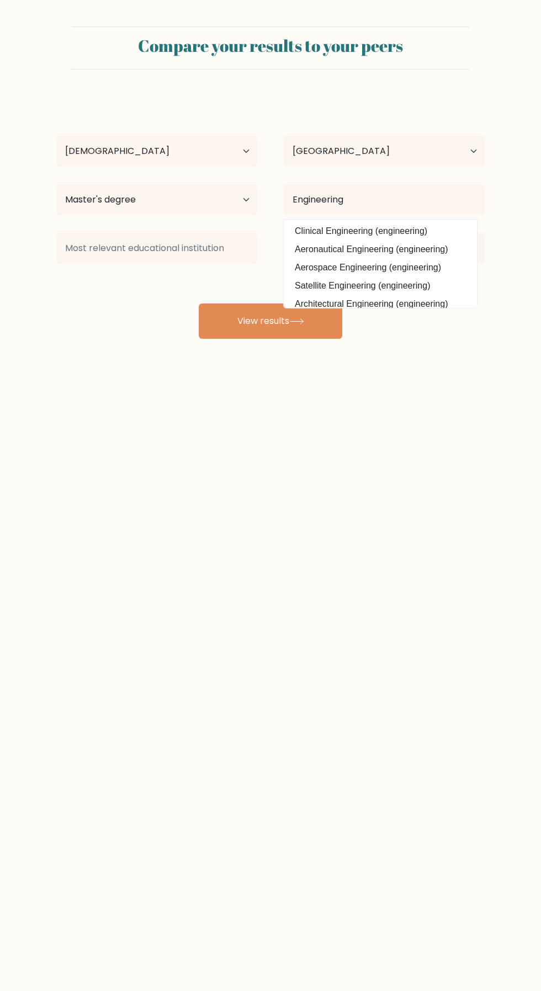
click at [103, 372] on div "Compare your results to your peers Fatima ezzahra Fati Age Under 18 years old 1…" at bounding box center [270, 209] width 541 height 418
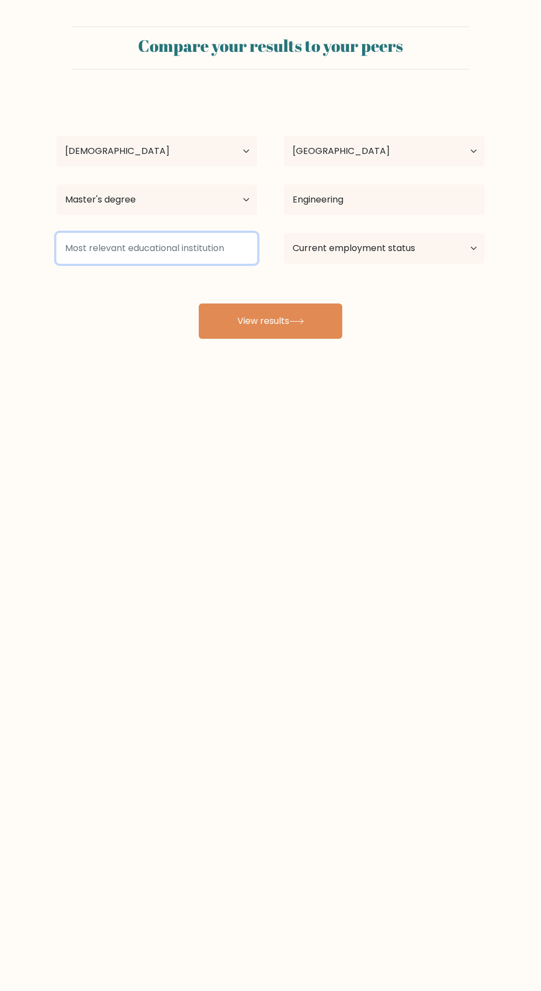
click at [132, 252] on input at bounding box center [156, 248] width 201 height 31
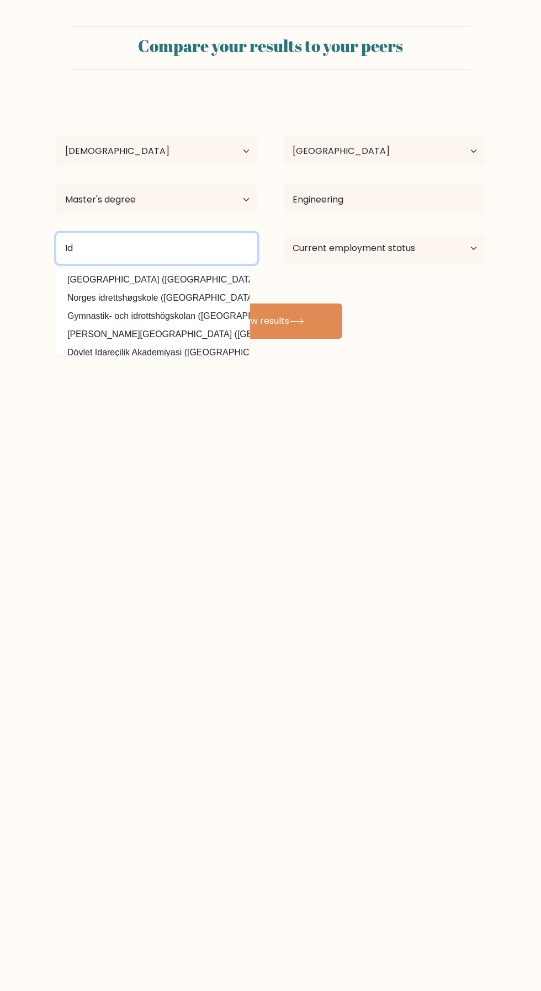
type input "I"
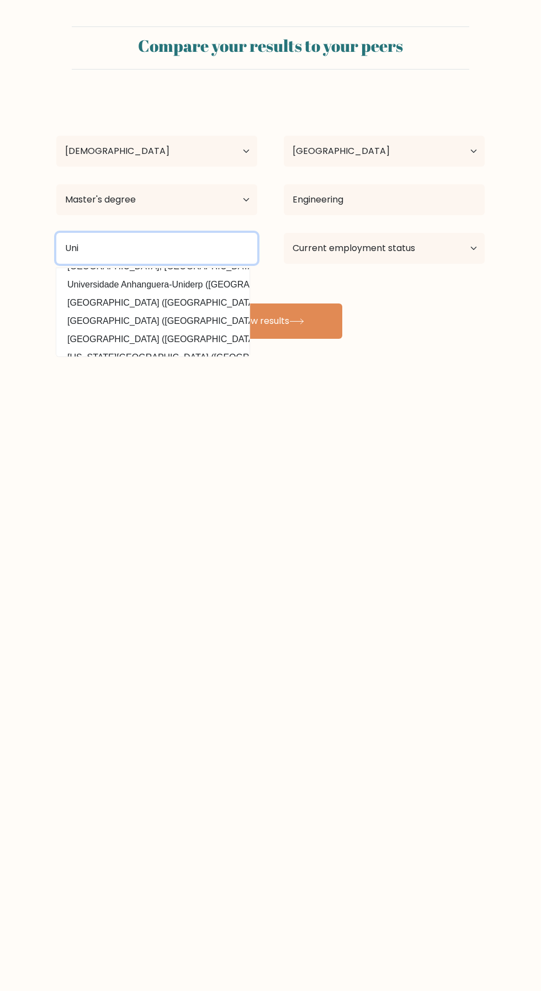
scroll to position [99, 0]
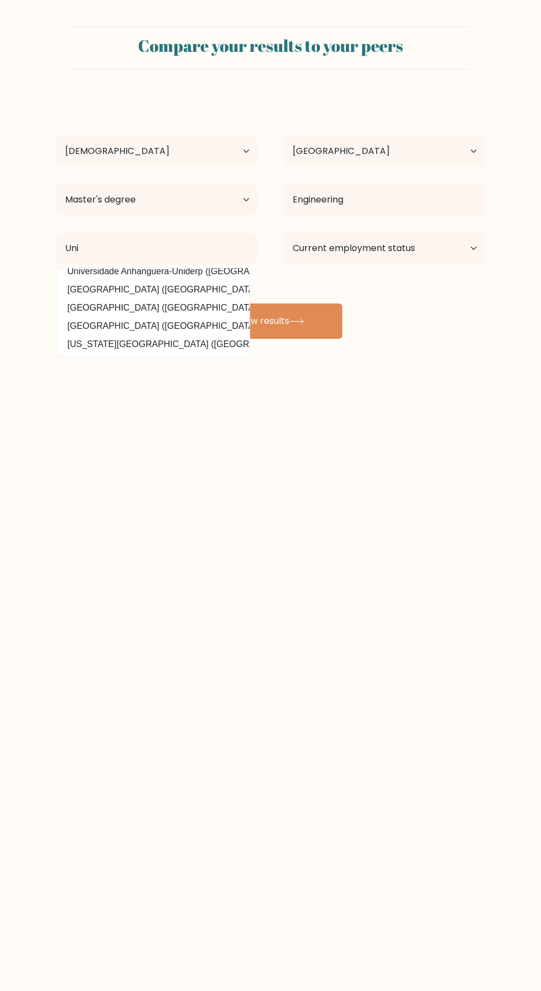
click at [169, 434] on body "Compare your results to your peers Fatima ezzahra Fati Age Under 18 years old 1…" at bounding box center [270, 495] width 541 height 991
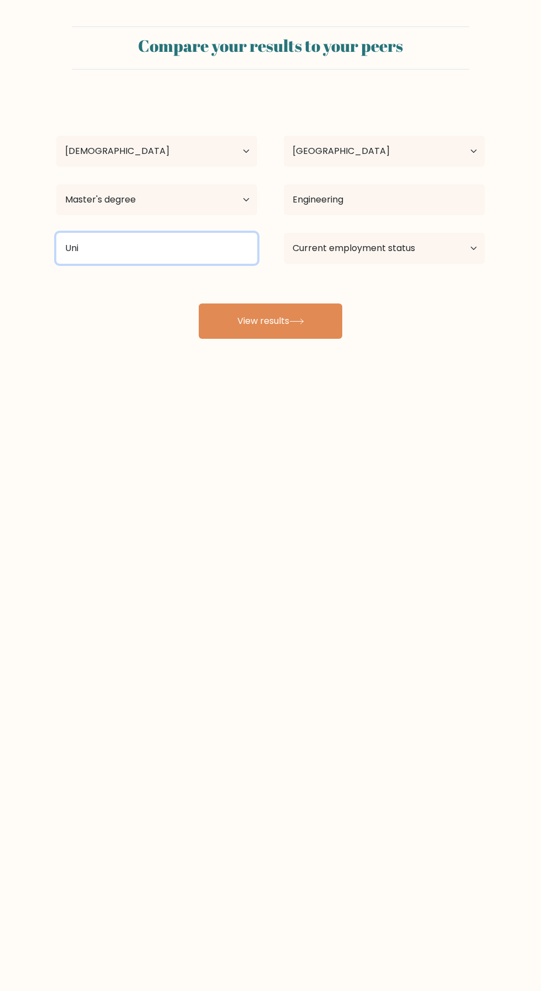
click at [109, 249] on input "Uni" at bounding box center [156, 248] width 201 height 31
type input "U"
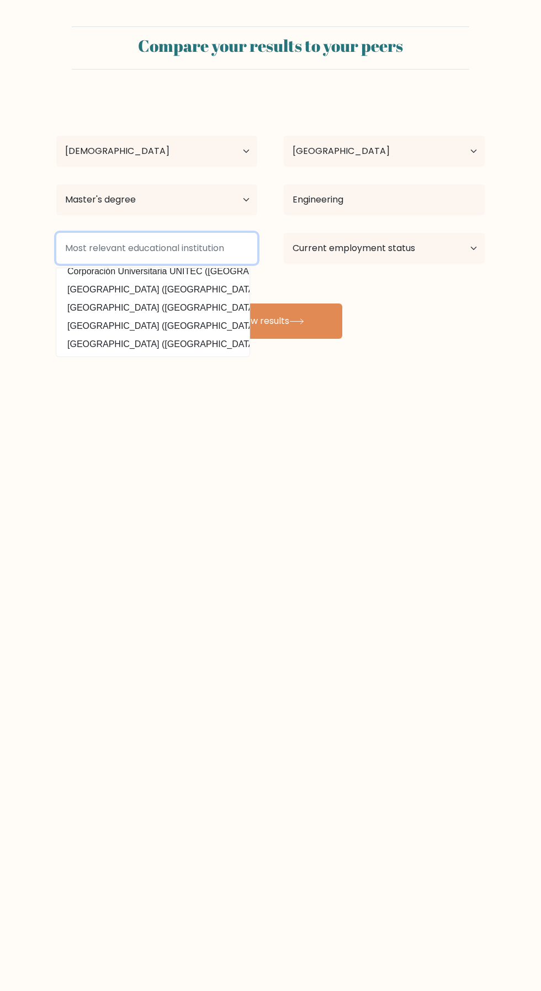
scroll to position [0, 0]
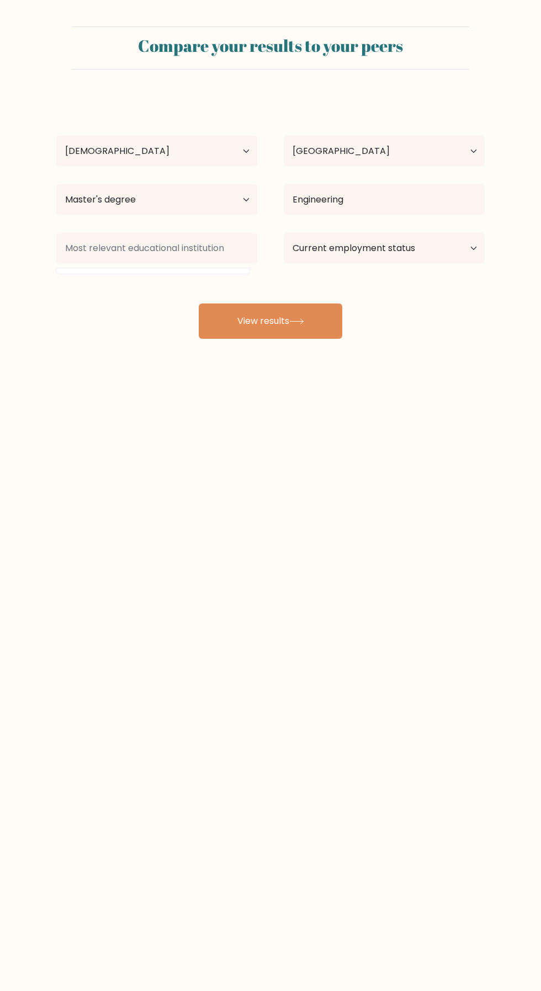
click at [263, 318] on button "View results" at bounding box center [270, 320] width 143 height 35
click at [110, 252] on input at bounding box center [156, 248] width 201 height 31
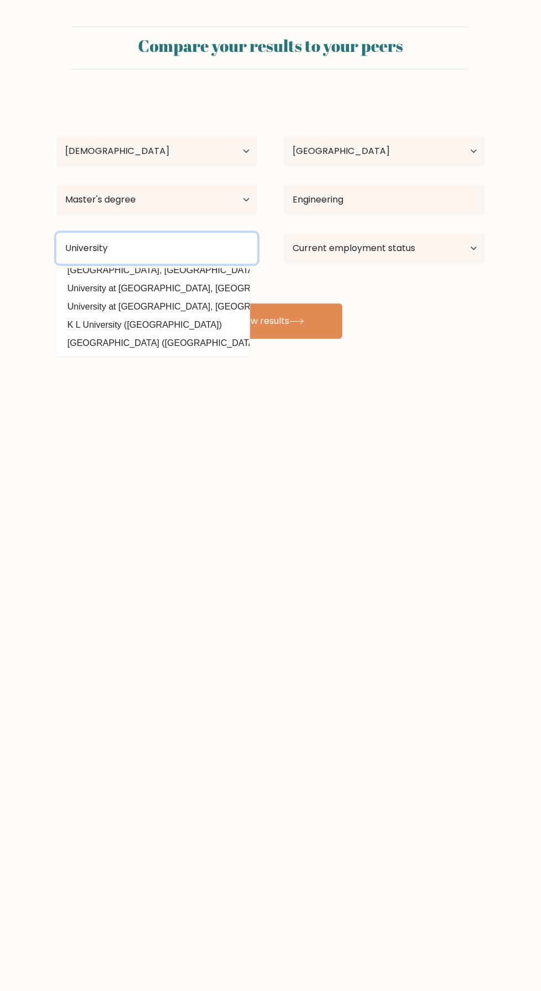
scroll to position [52, 0]
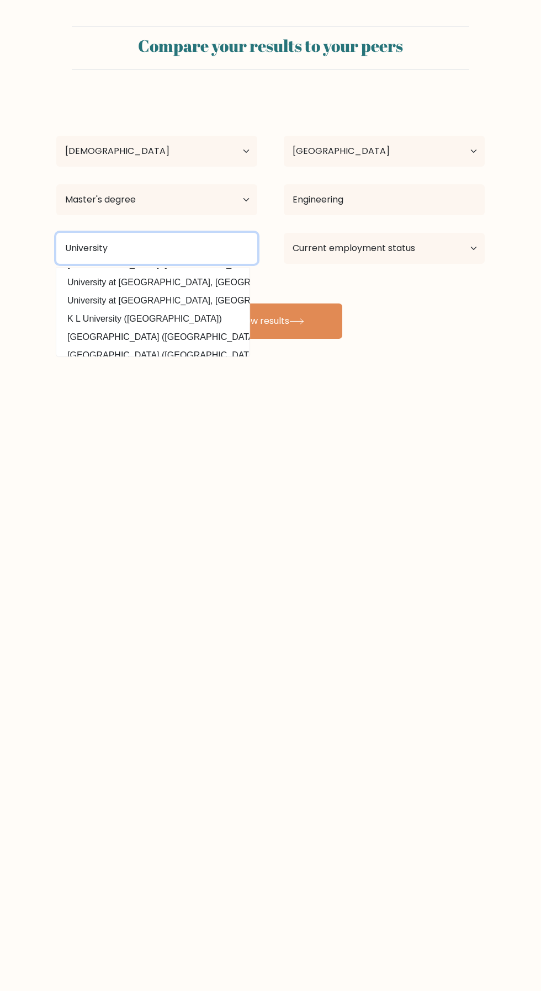
type input "University"
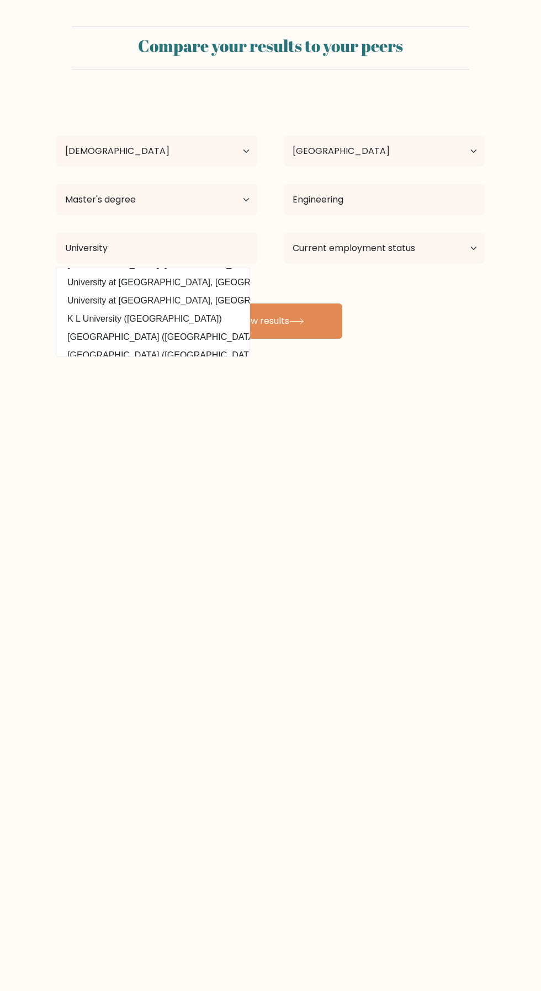
click at [201, 433] on body "Compare your results to your peers Fatima ezzahra Fati Age Under 18 years old 1…" at bounding box center [270, 495] width 541 height 991
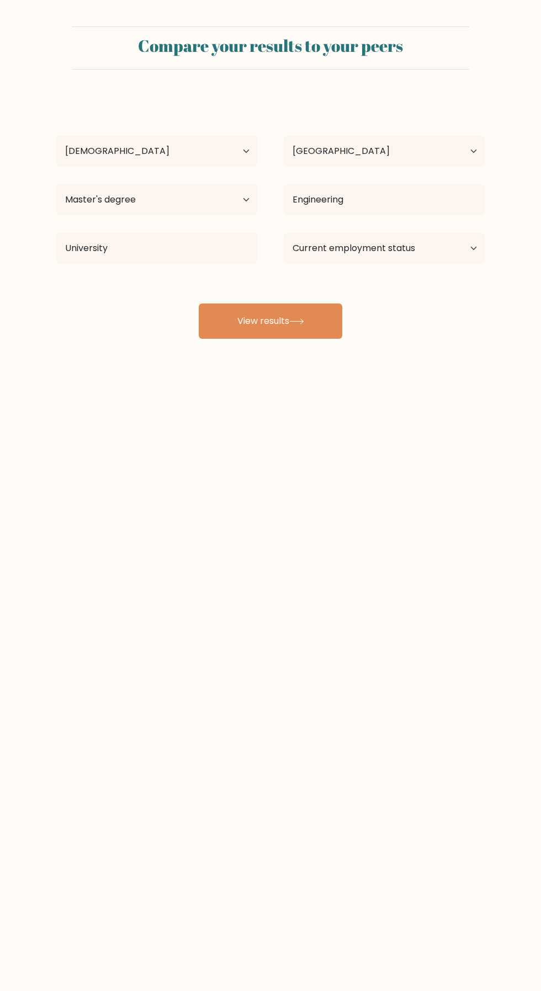
click at [239, 321] on button "View results" at bounding box center [270, 320] width 143 height 35
click at [340, 259] on select "Current employment status Employed Student Retired Other / prefer not to answer" at bounding box center [384, 248] width 201 height 31
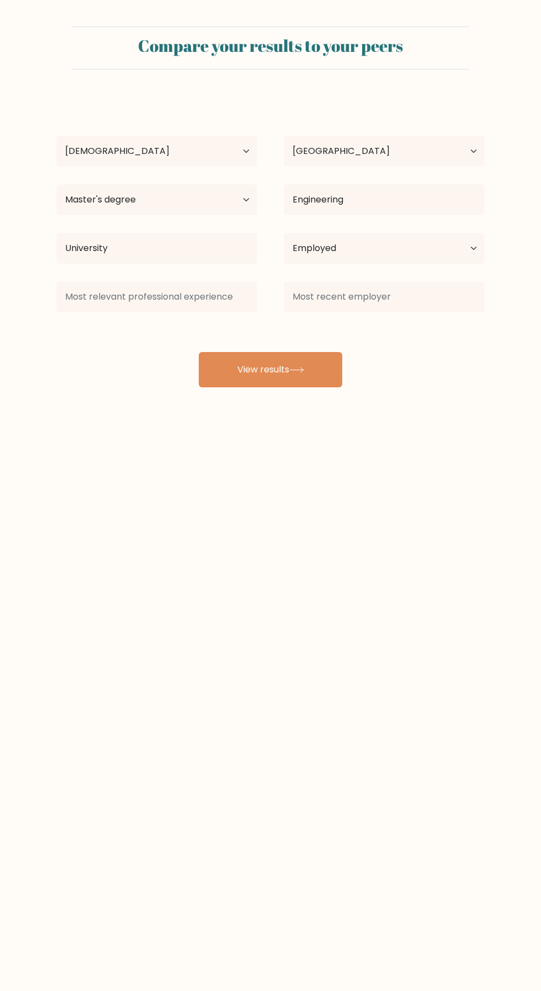
click at [241, 374] on button "View results" at bounding box center [270, 369] width 143 height 35
click at [305, 248] on select "Current employment status Employed Student Retired Other / prefer not to answer" at bounding box center [384, 248] width 201 height 31
select select "student"
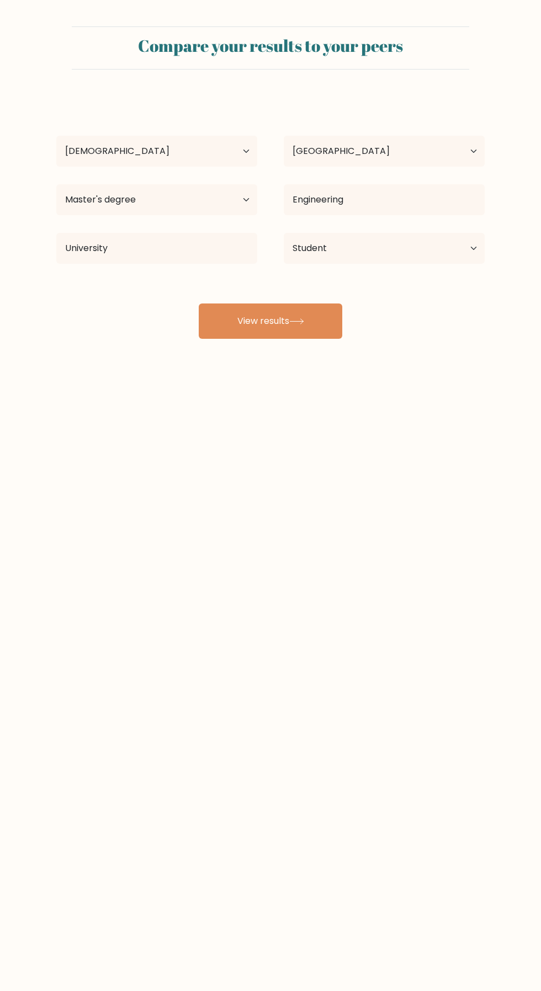
click at [242, 319] on button "View results" at bounding box center [270, 320] width 143 height 35
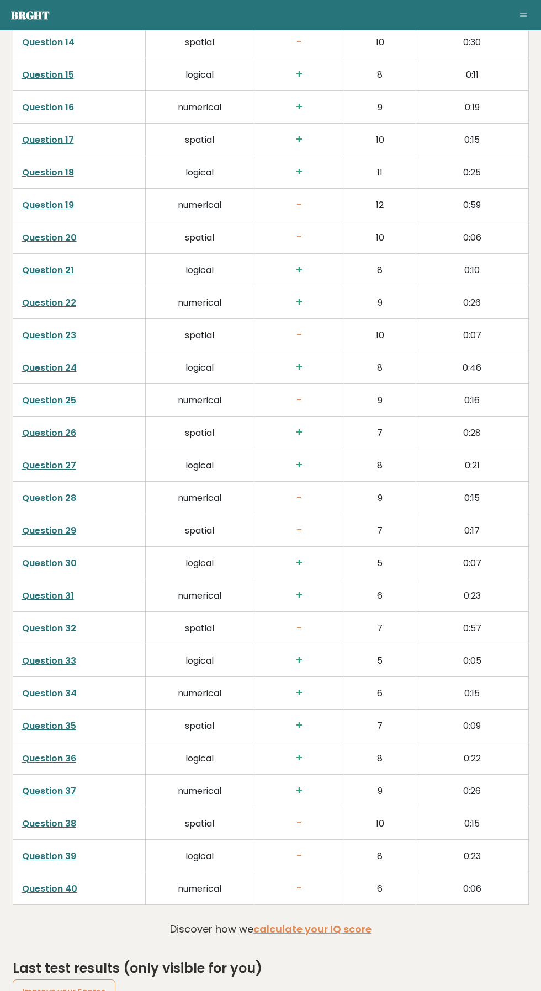
scroll to position [2278, 0]
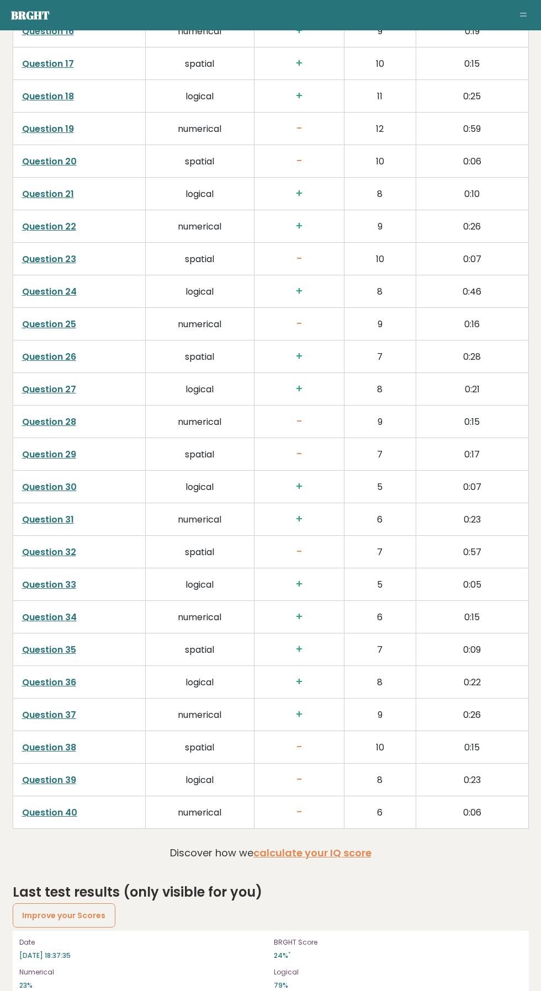
scroll to position [2348, 0]
